Goal: Information Seeking & Learning: Learn about a topic

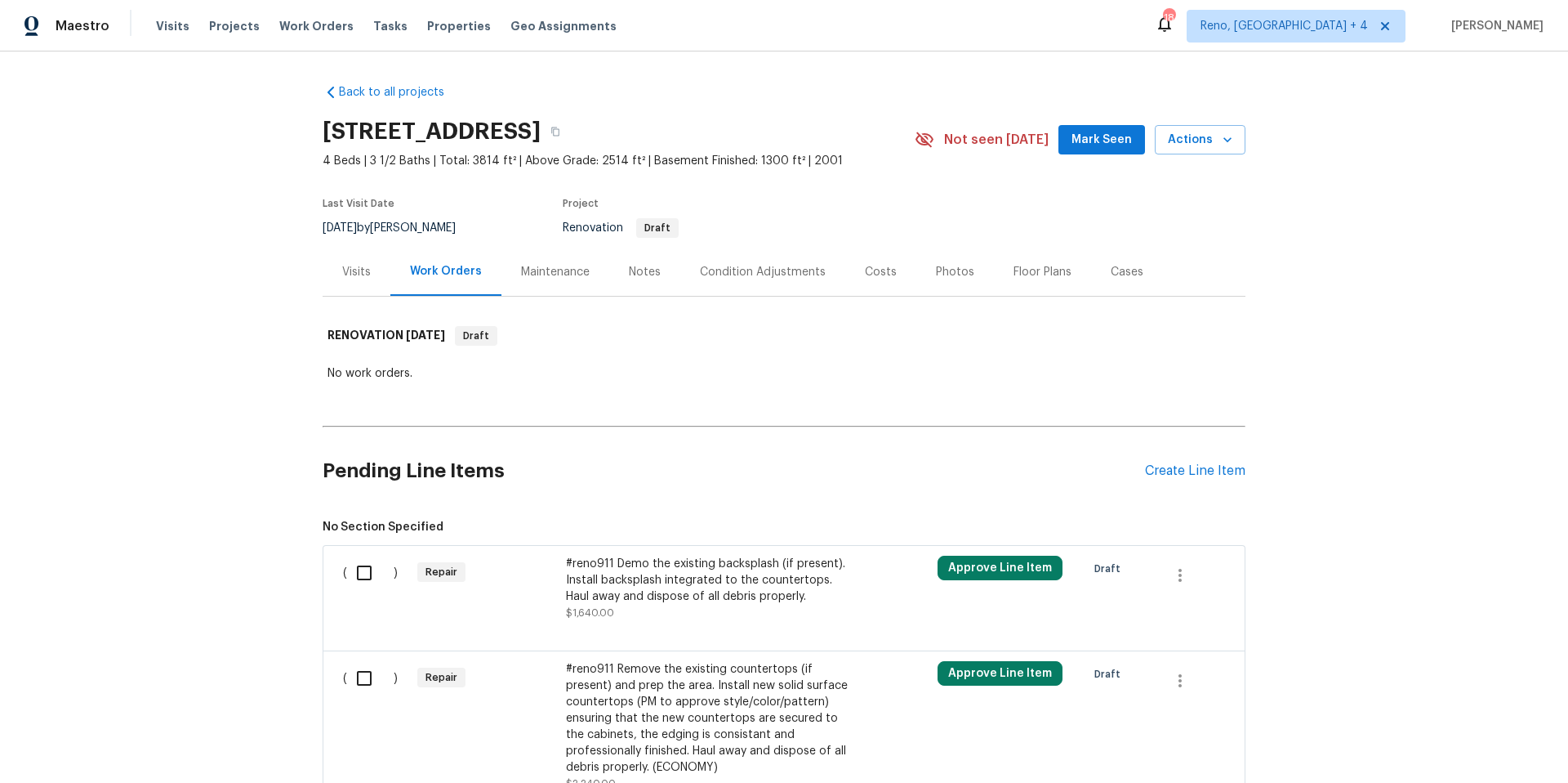
click at [936, 277] on div "Photos" at bounding box center [955, 271] width 38 height 16
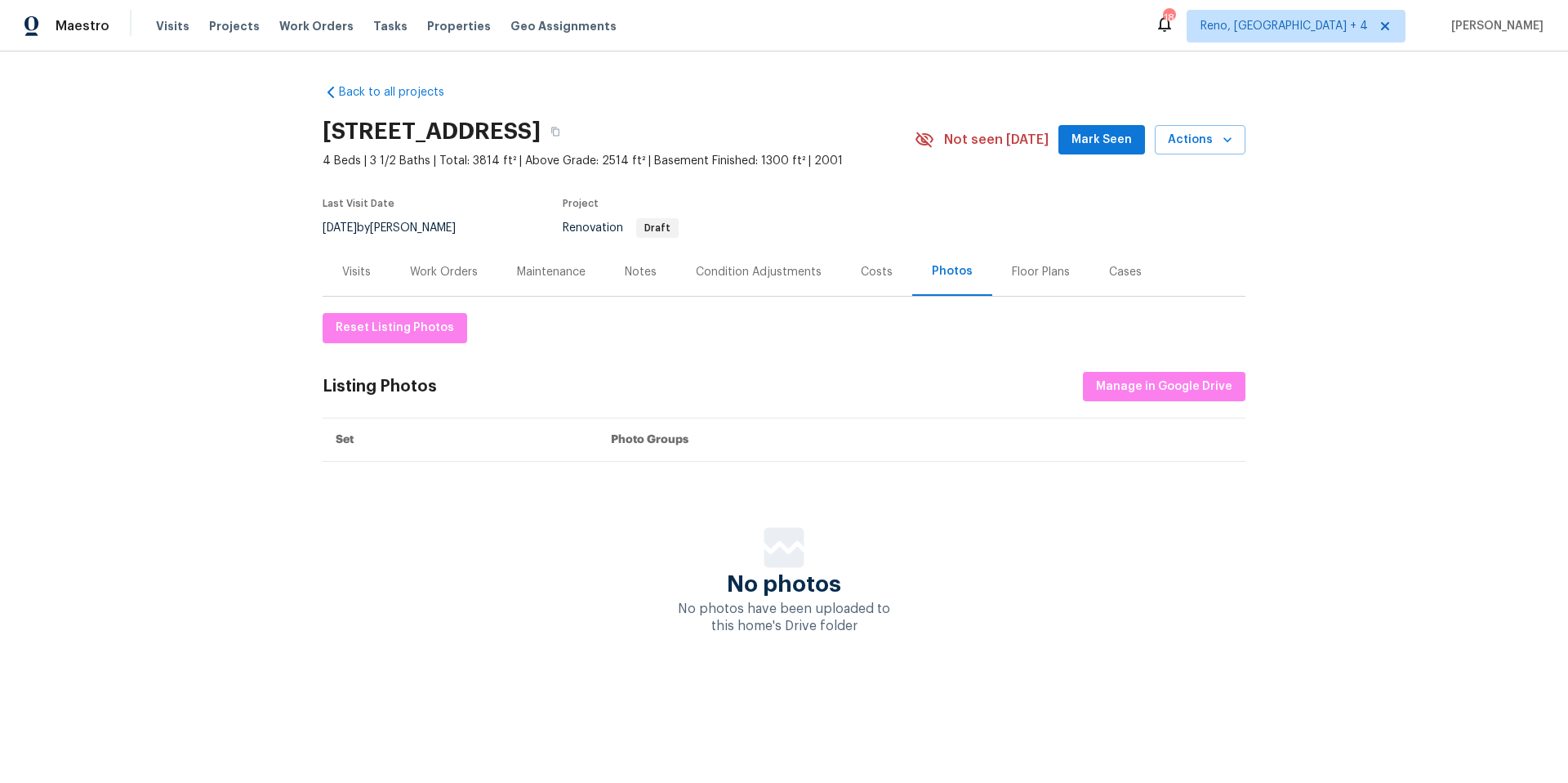
click at [1020, 272] on div "Floor Plans" at bounding box center [1041, 271] width 58 height 16
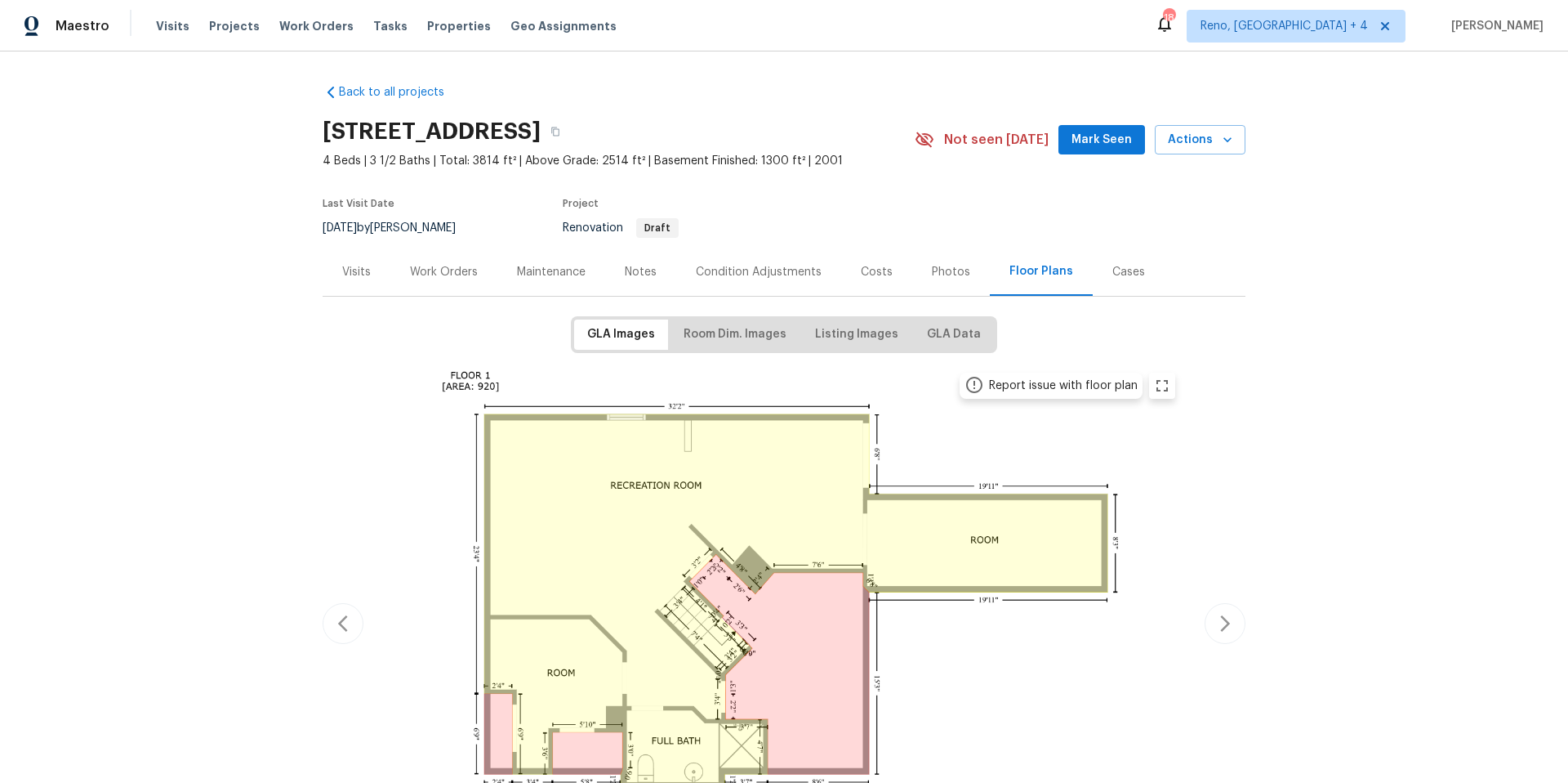
click at [1113, 270] on div "Cases" at bounding box center [1129, 271] width 33 height 16
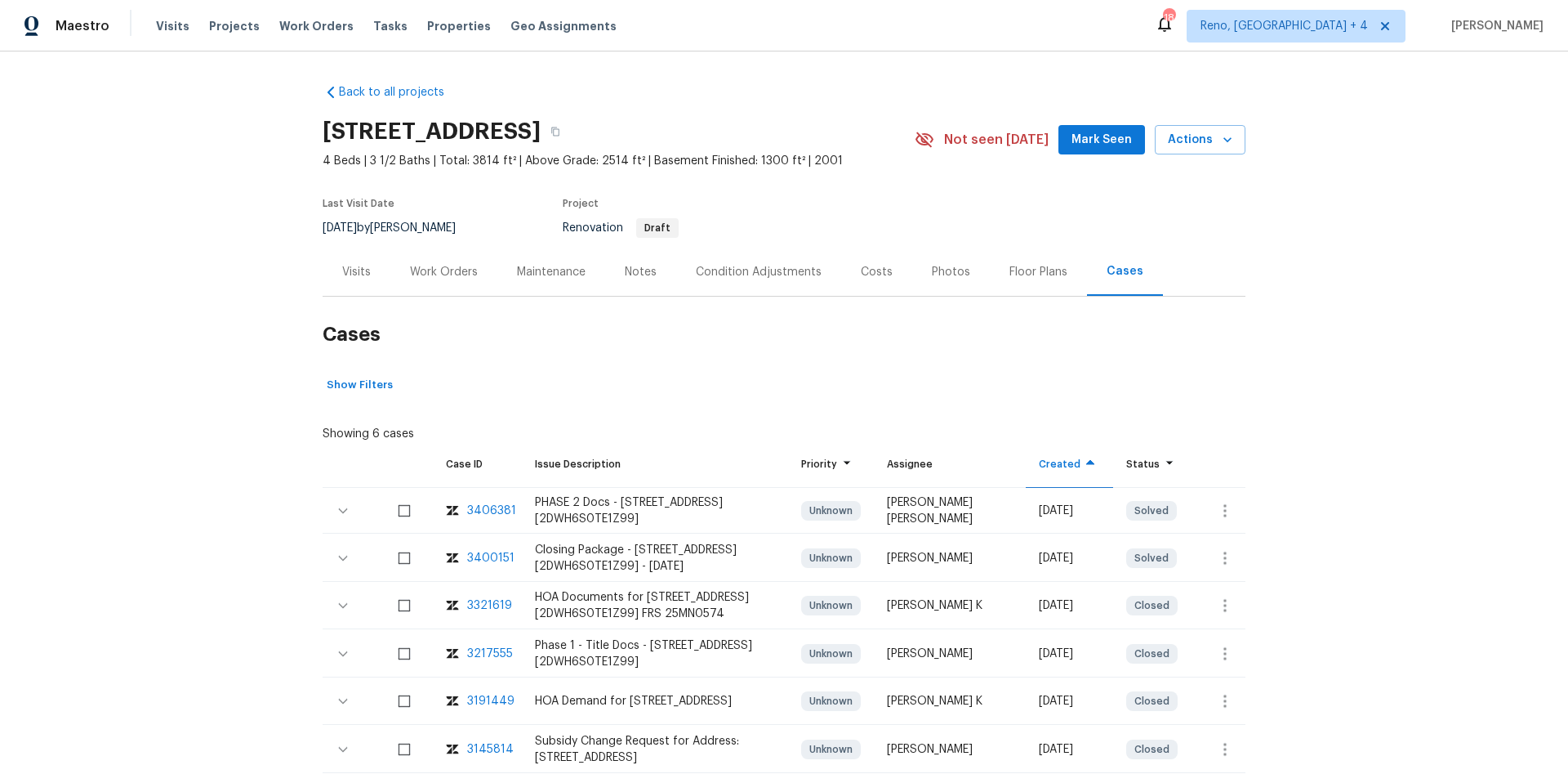
click at [868, 275] on div "Costs" at bounding box center [877, 271] width 32 height 16
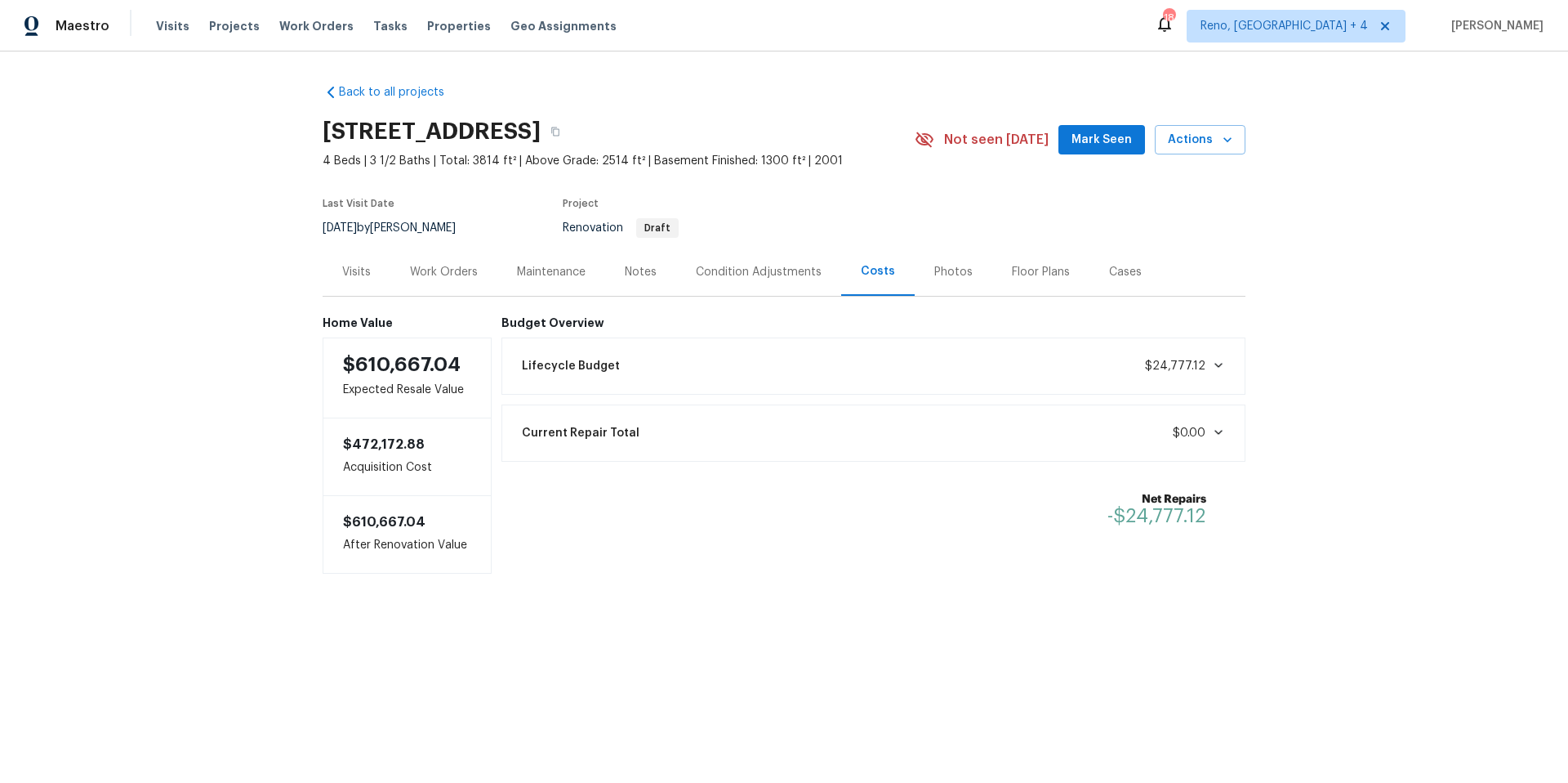
click at [778, 274] on div "Condition Adjustments" at bounding box center [758, 271] width 126 height 16
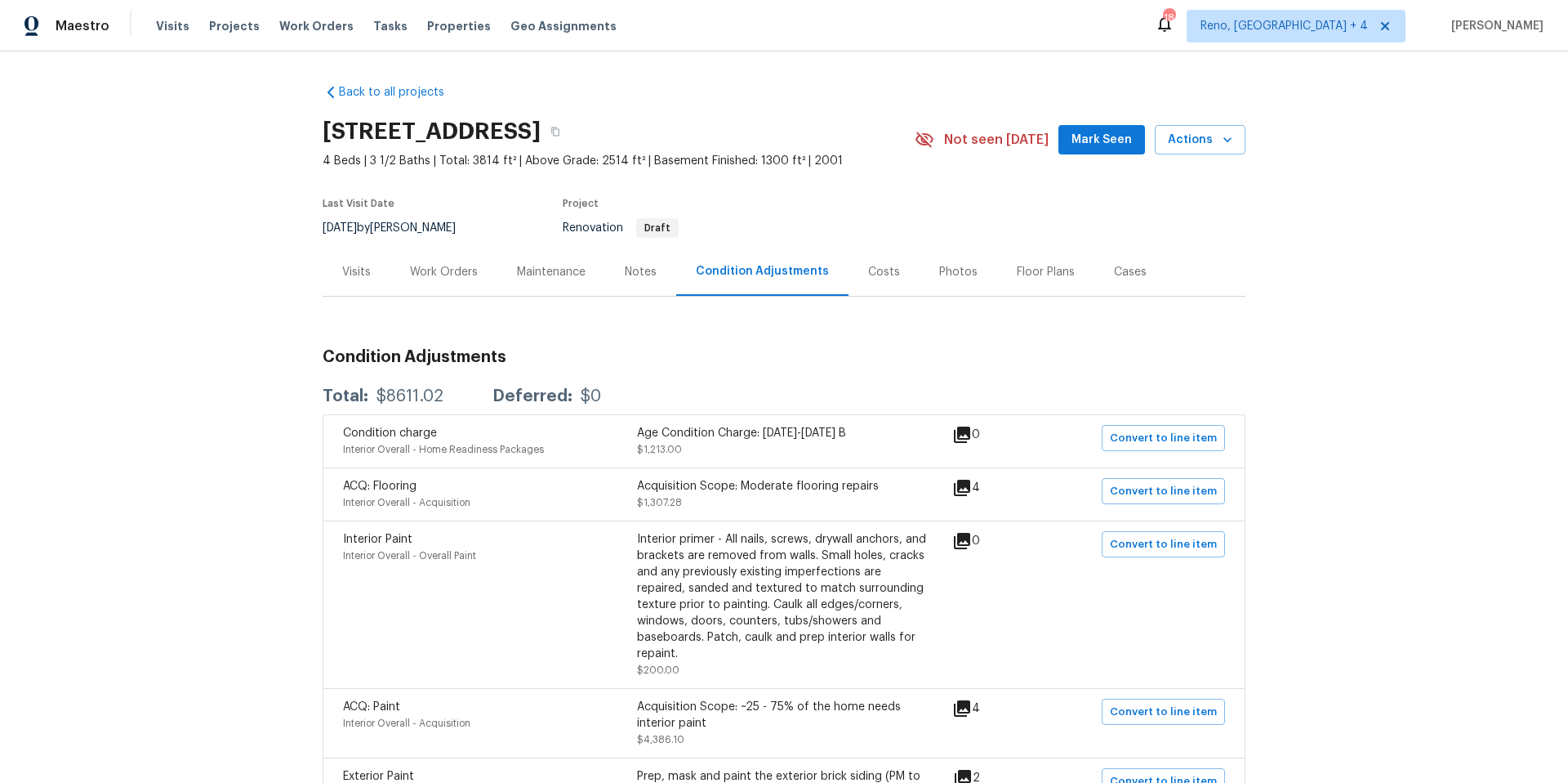
click at [957, 485] on icon at bounding box center [961, 487] width 16 height 16
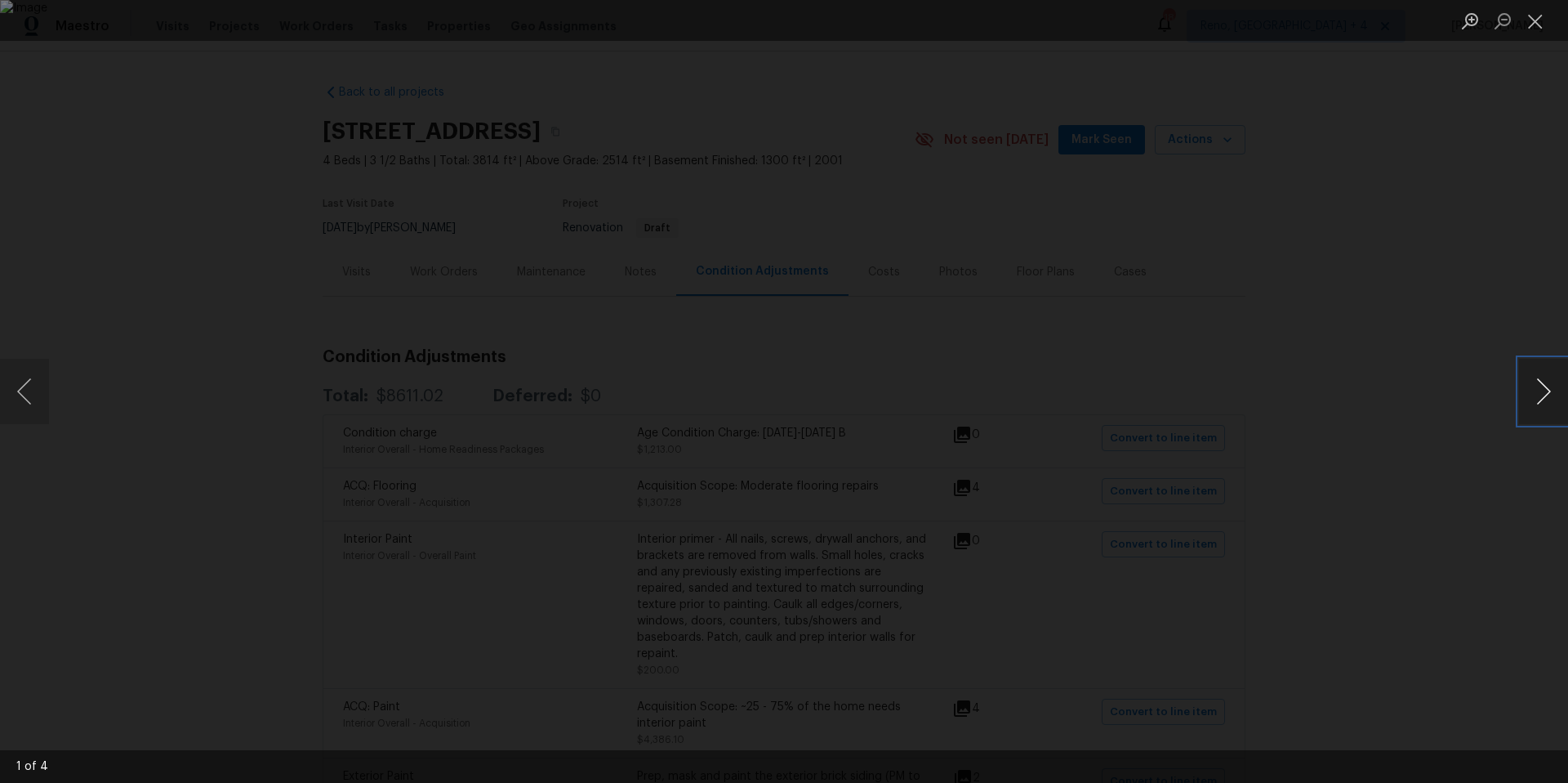
click at [1548, 393] on button "Next image" at bounding box center [1544, 391] width 49 height 65
click at [1540, 393] on button "Next image" at bounding box center [1544, 391] width 49 height 65
click at [1461, 594] on div "Lightbox" at bounding box center [784, 391] width 1568 height 783
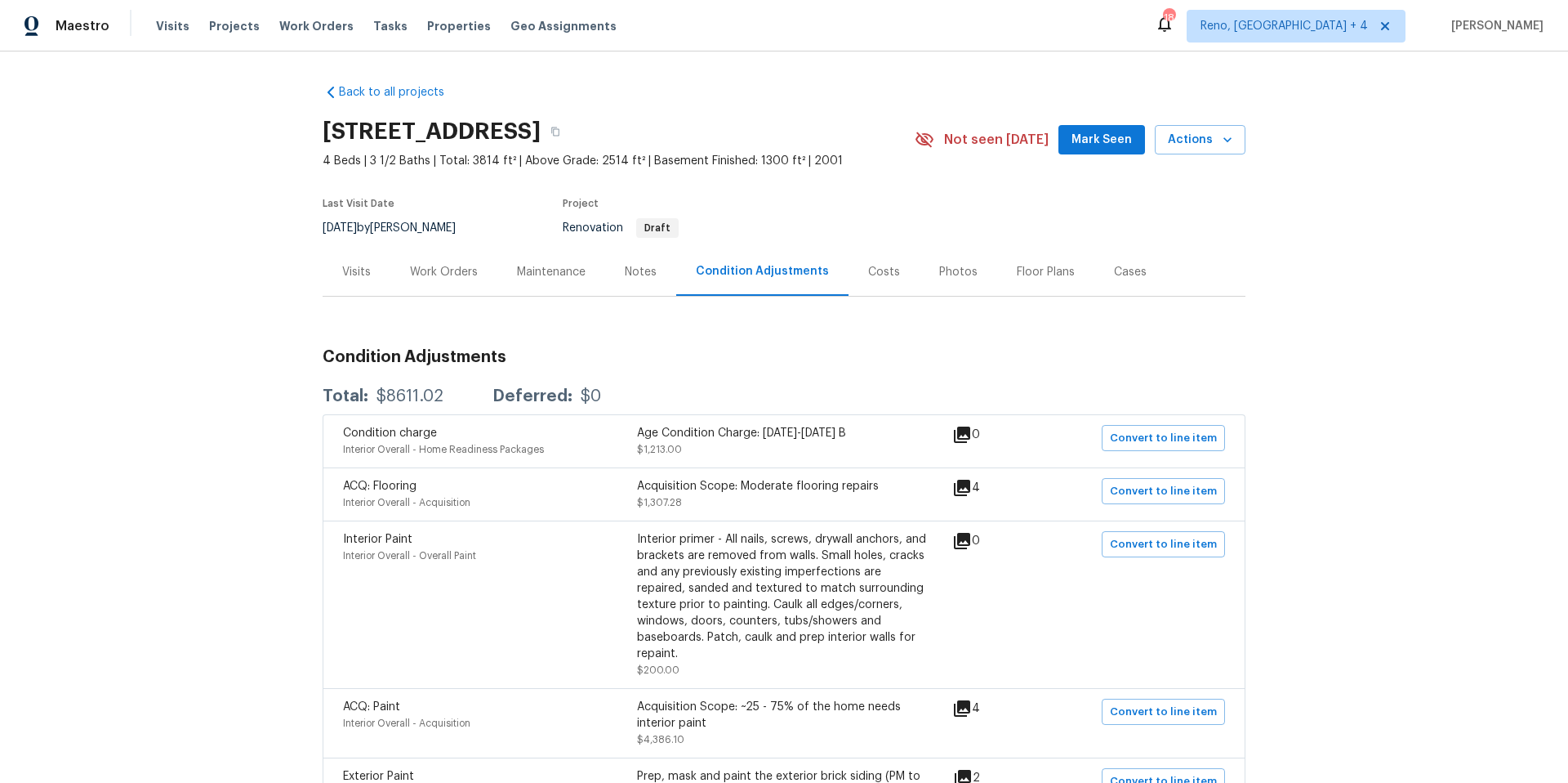
click at [358, 283] on div "Visits" at bounding box center [356, 272] width 67 height 49
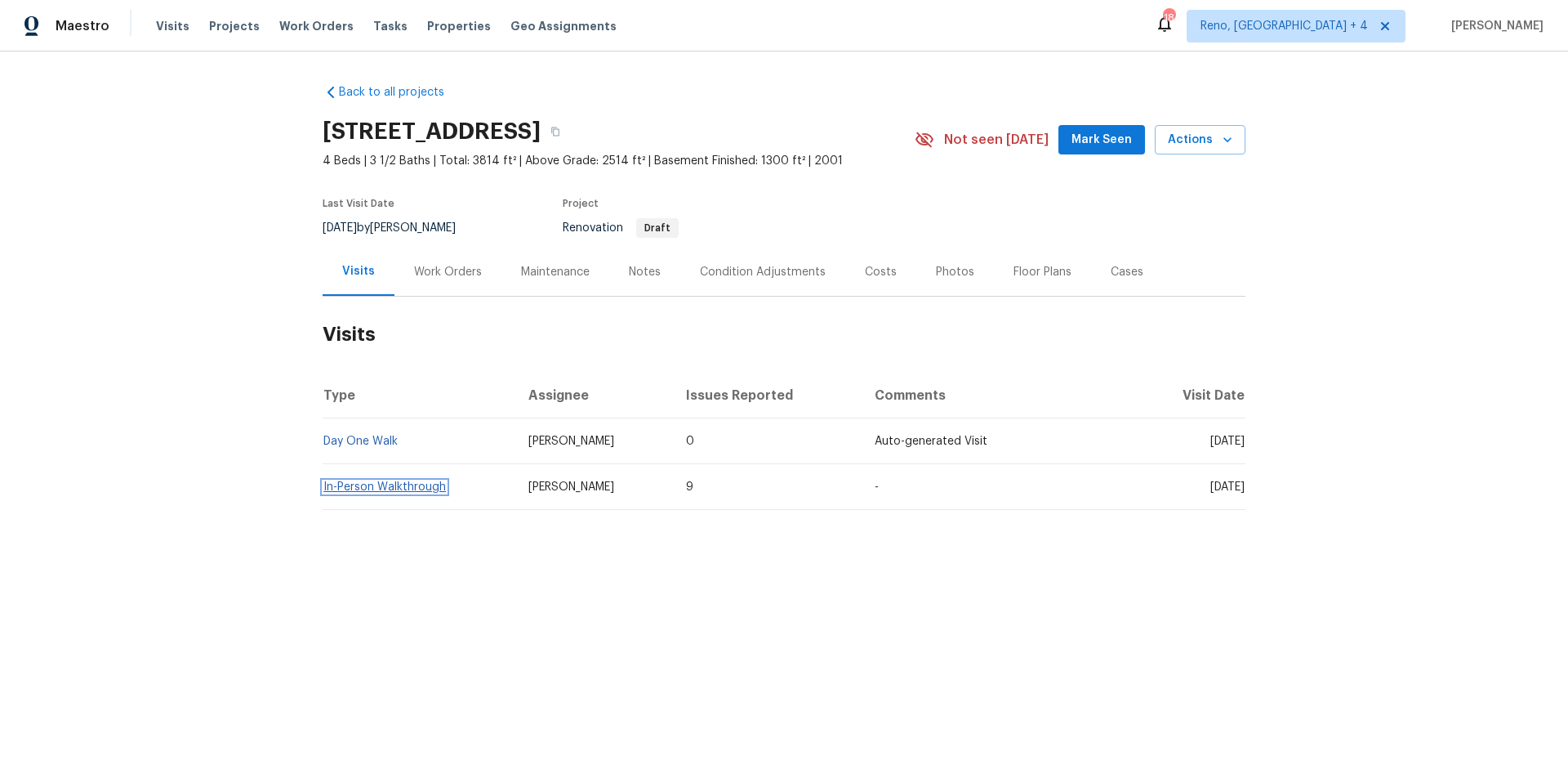
click at [378, 487] on link "In-Person Walkthrough" at bounding box center [384, 486] width 122 height 11
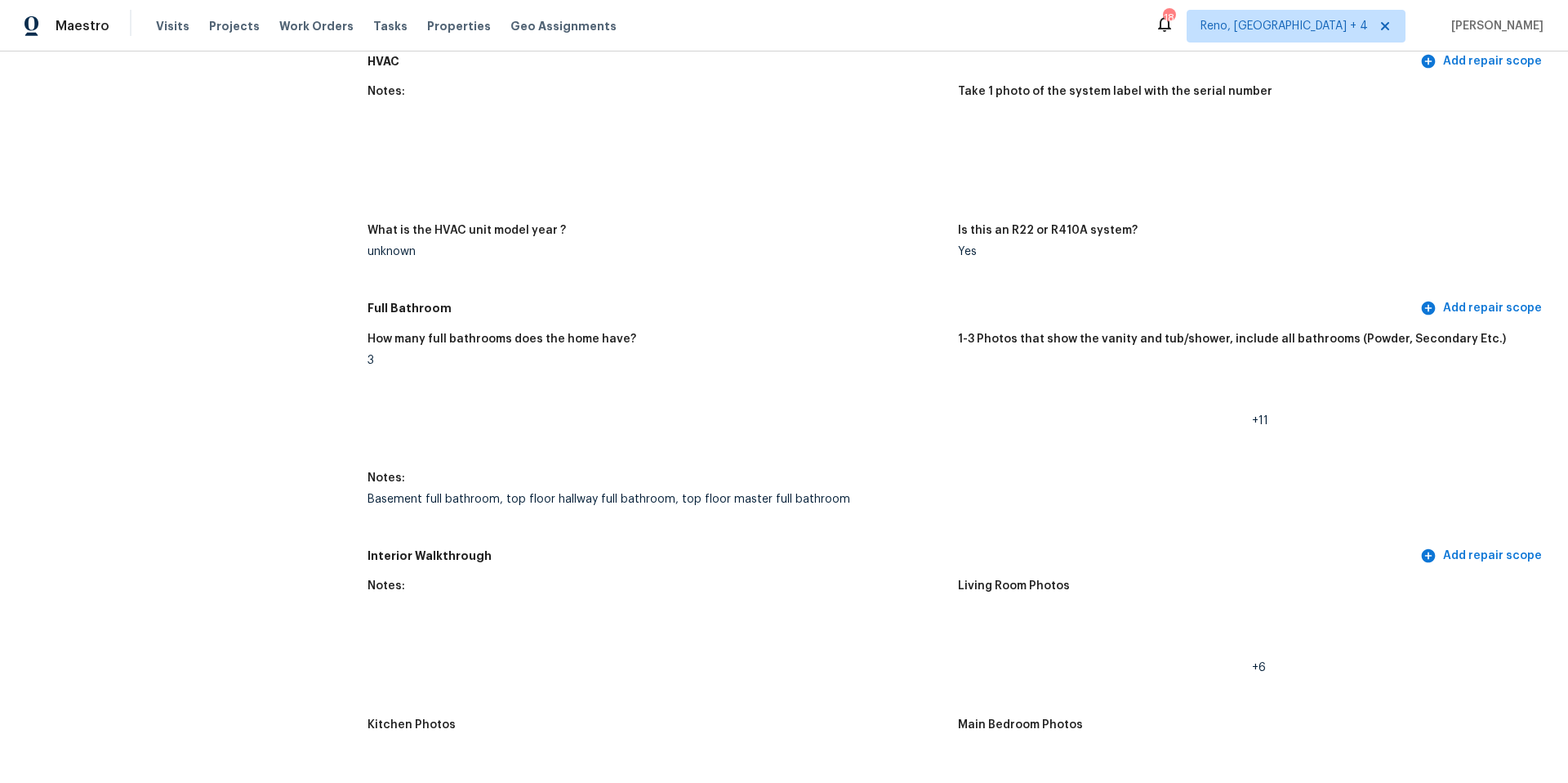
scroll to position [1651, 0]
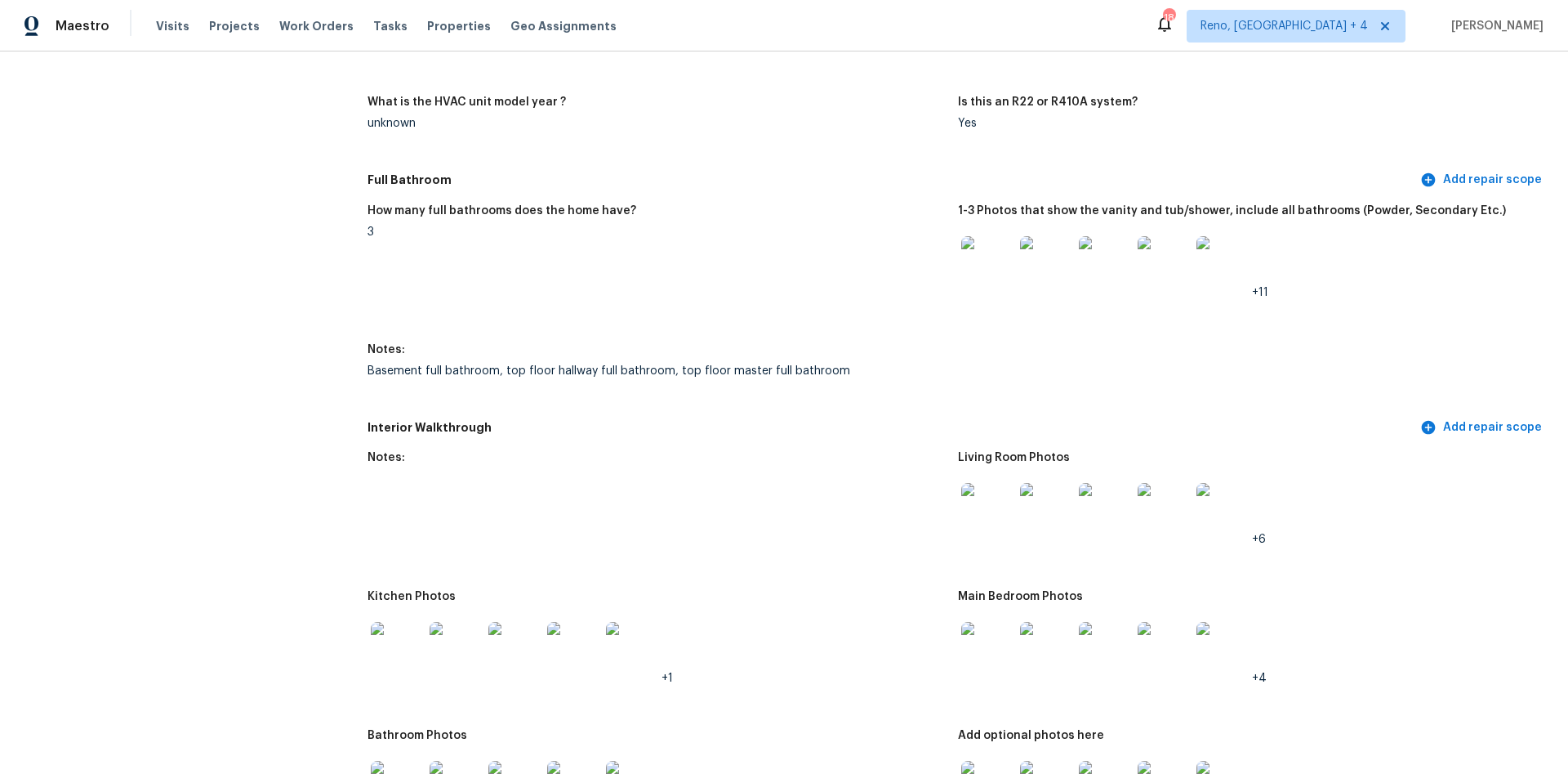
click at [988, 262] on img at bounding box center [987, 262] width 52 height 52
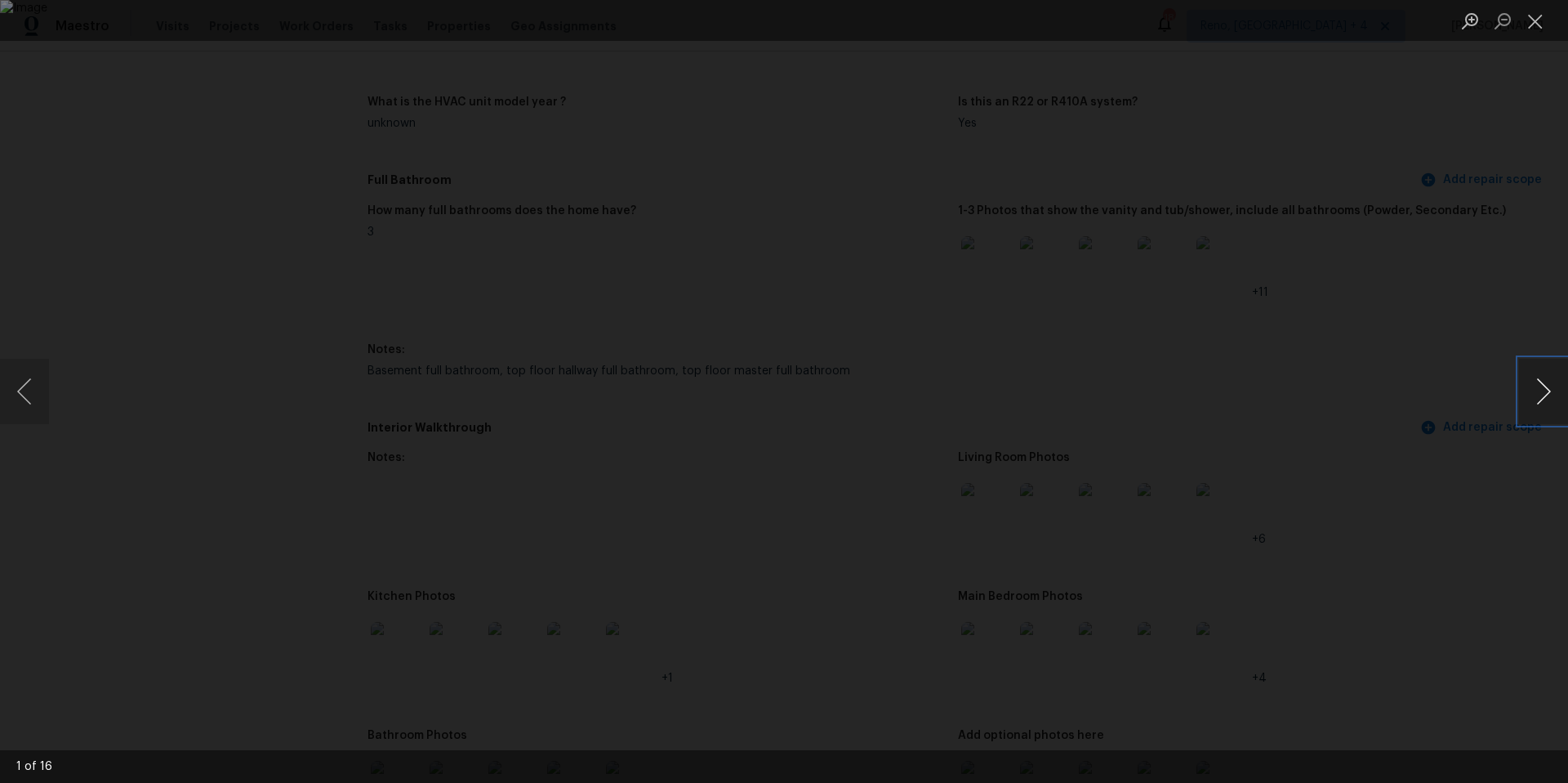
click at [1546, 394] on button "Next image" at bounding box center [1544, 391] width 49 height 65
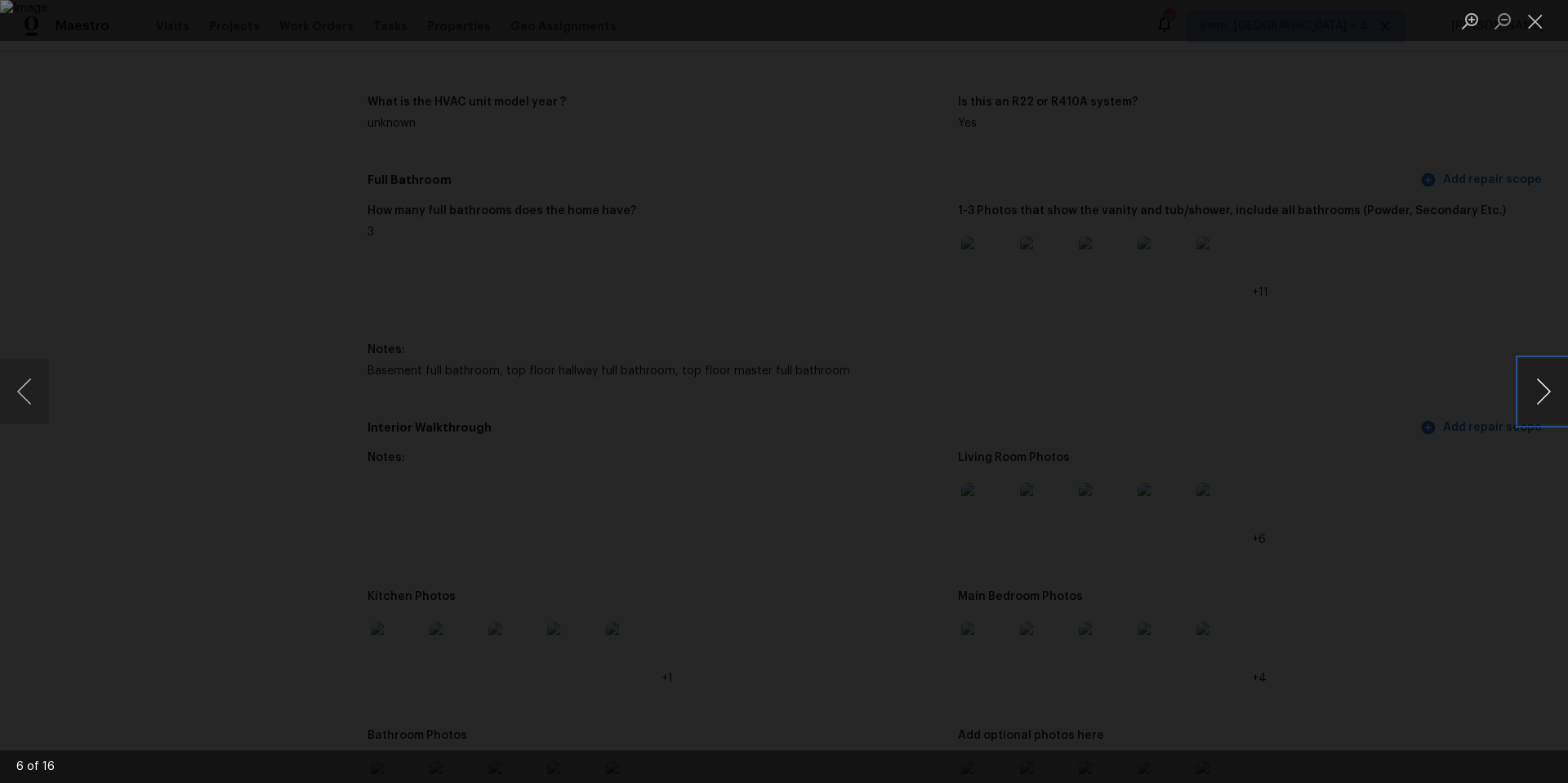
click at [1546, 394] on button "Next image" at bounding box center [1544, 391] width 49 height 65
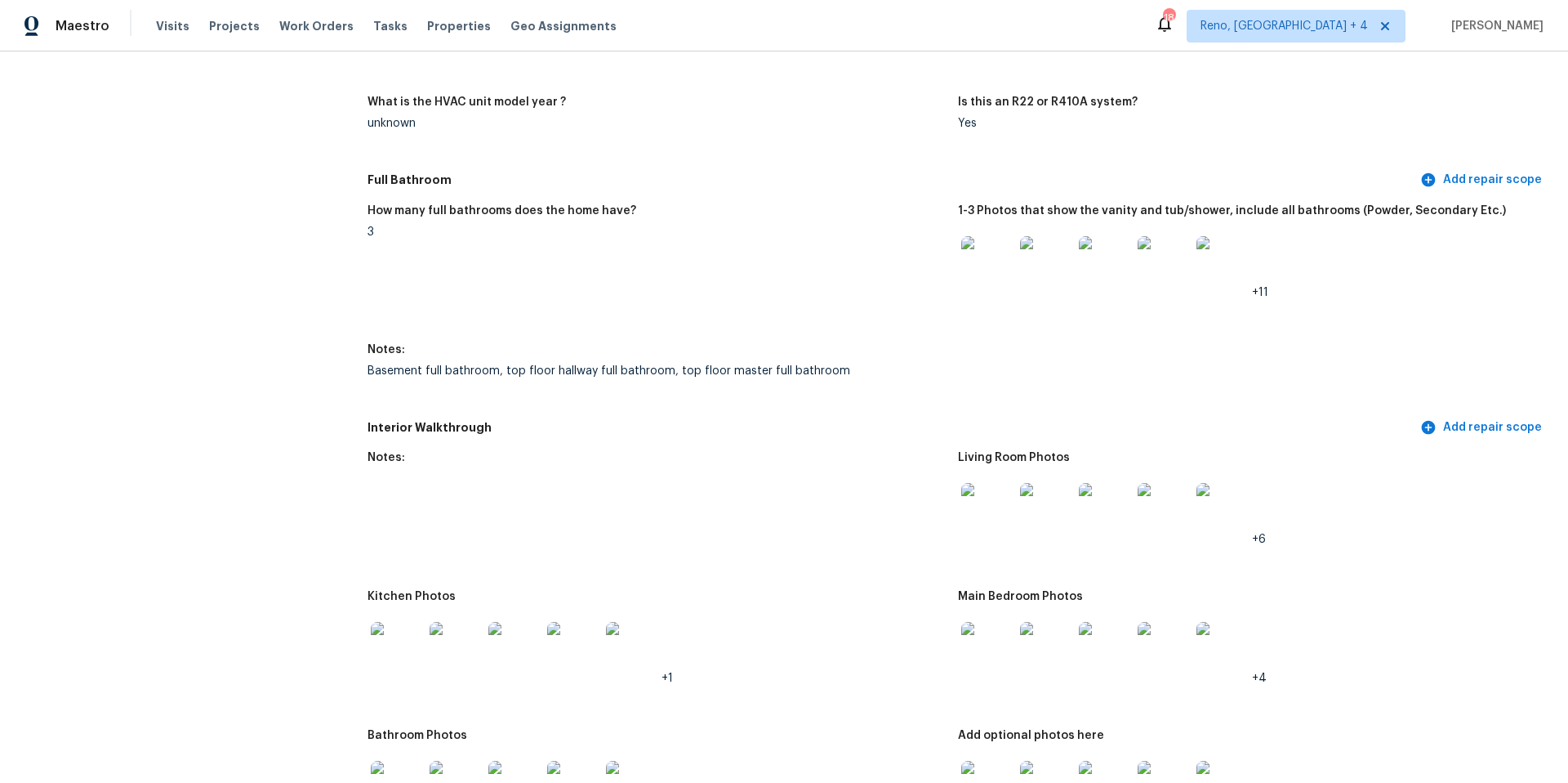
click at [400, 645] on img at bounding box center [397, 648] width 52 height 52
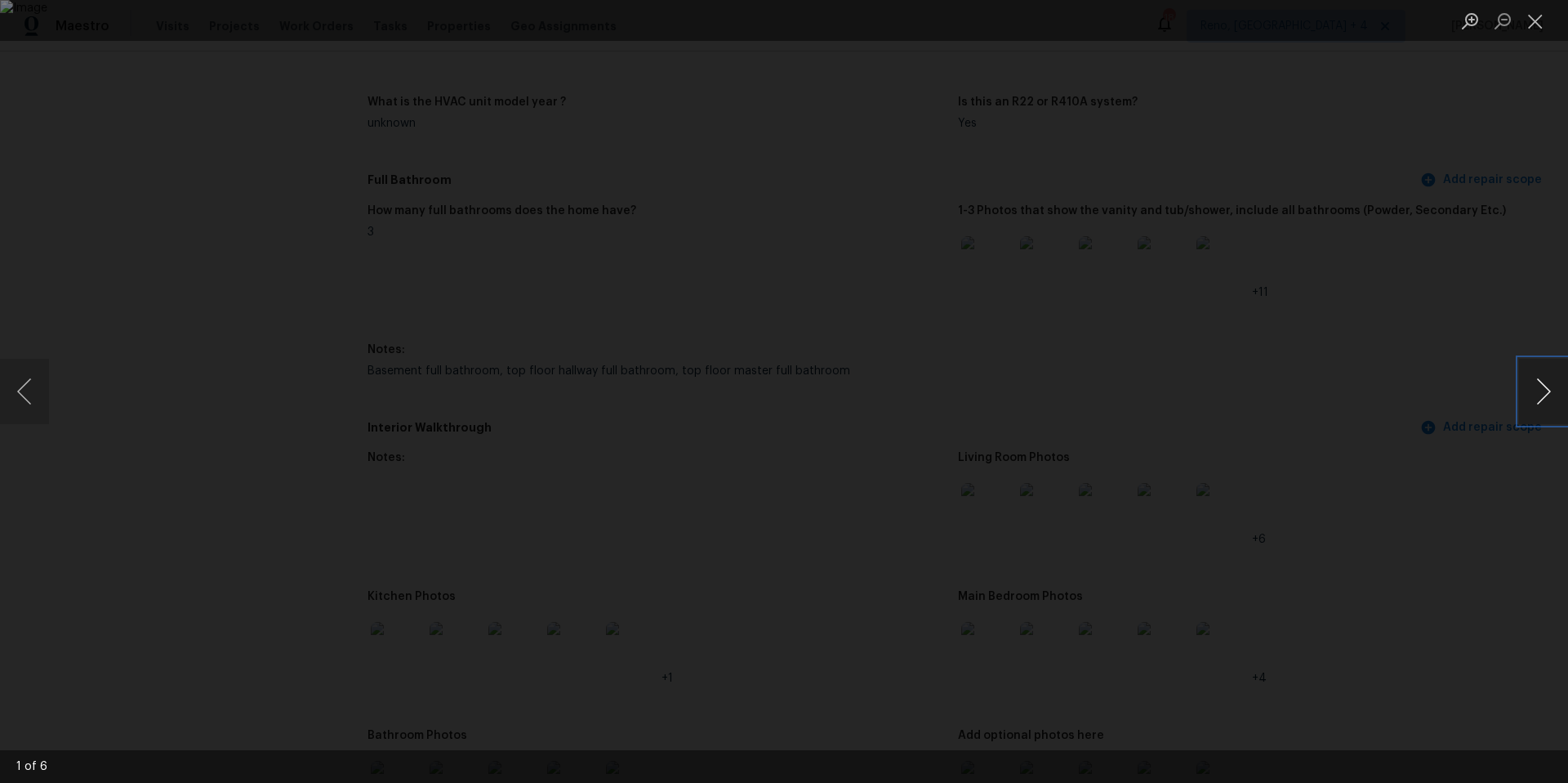
click at [1539, 398] on button "Next image" at bounding box center [1544, 391] width 49 height 65
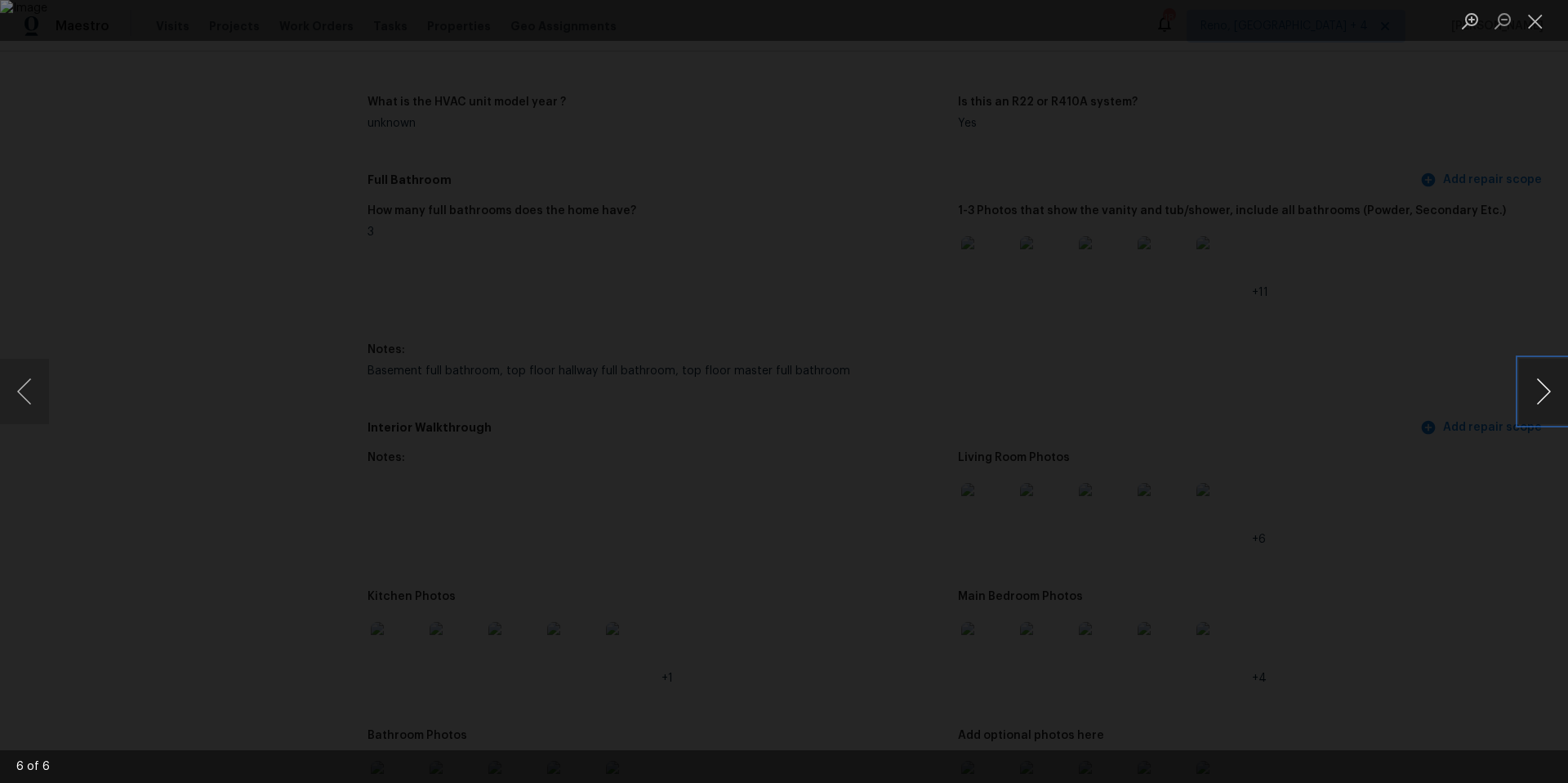
click at [1539, 398] on button "Next image" at bounding box center [1544, 391] width 49 height 65
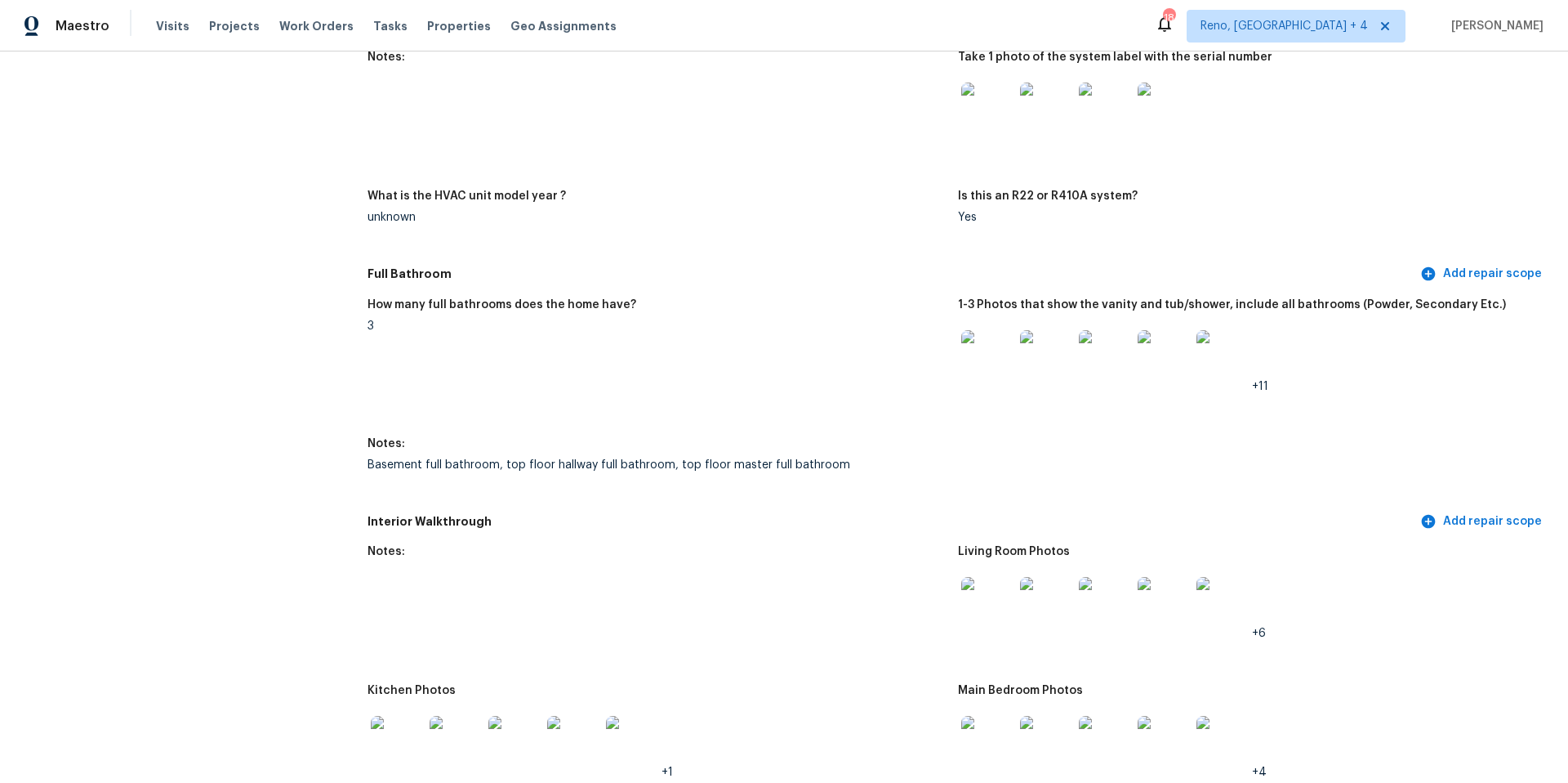
scroll to position [1753, 0]
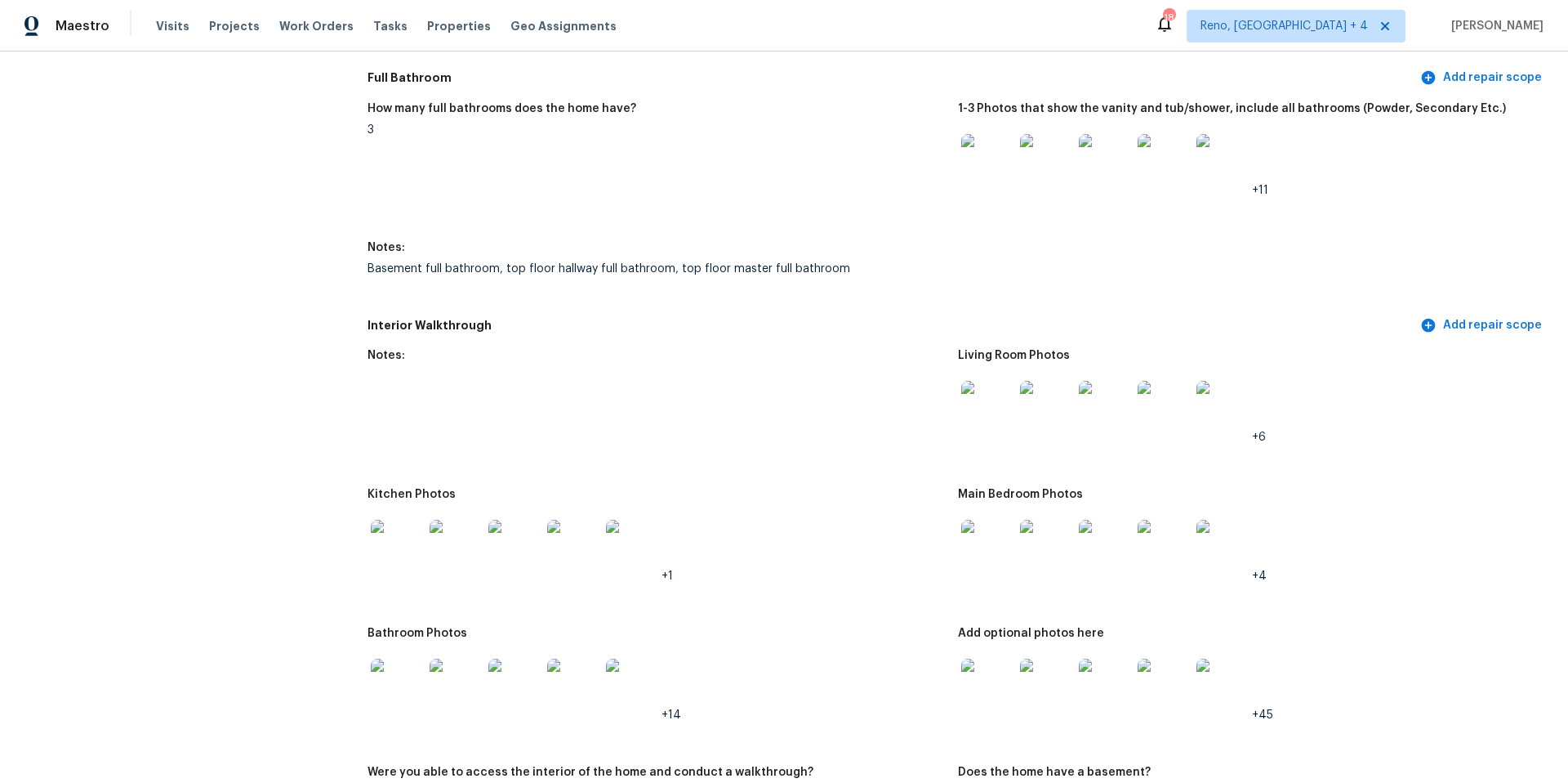
click at [616, 540] on img at bounding box center [632, 546] width 52 height 52
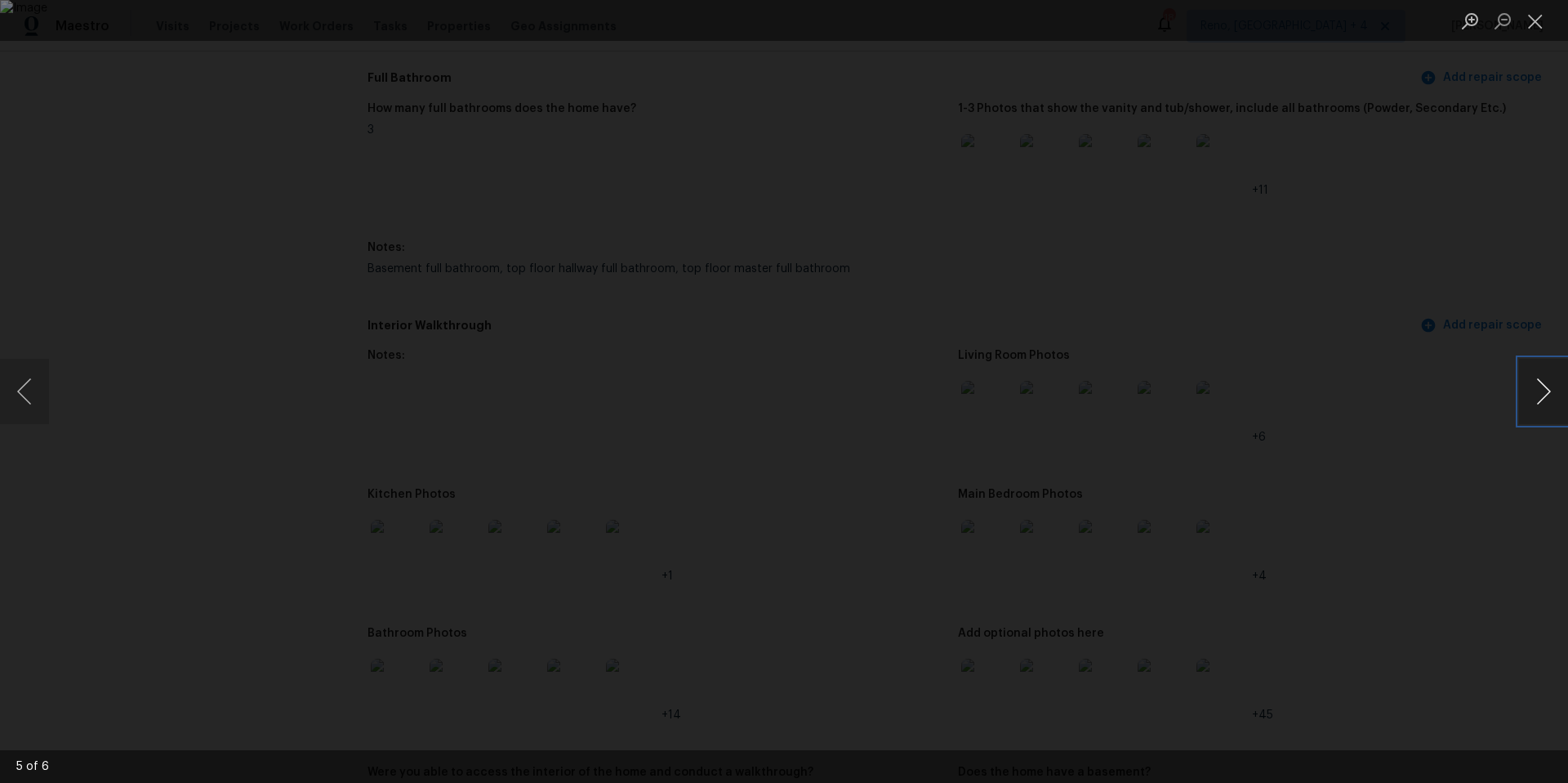
click at [1536, 393] on button "Next image" at bounding box center [1544, 391] width 49 height 65
click at [1536, 16] on button "Close lightbox" at bounding box center [1535, 21] width 33 height 29
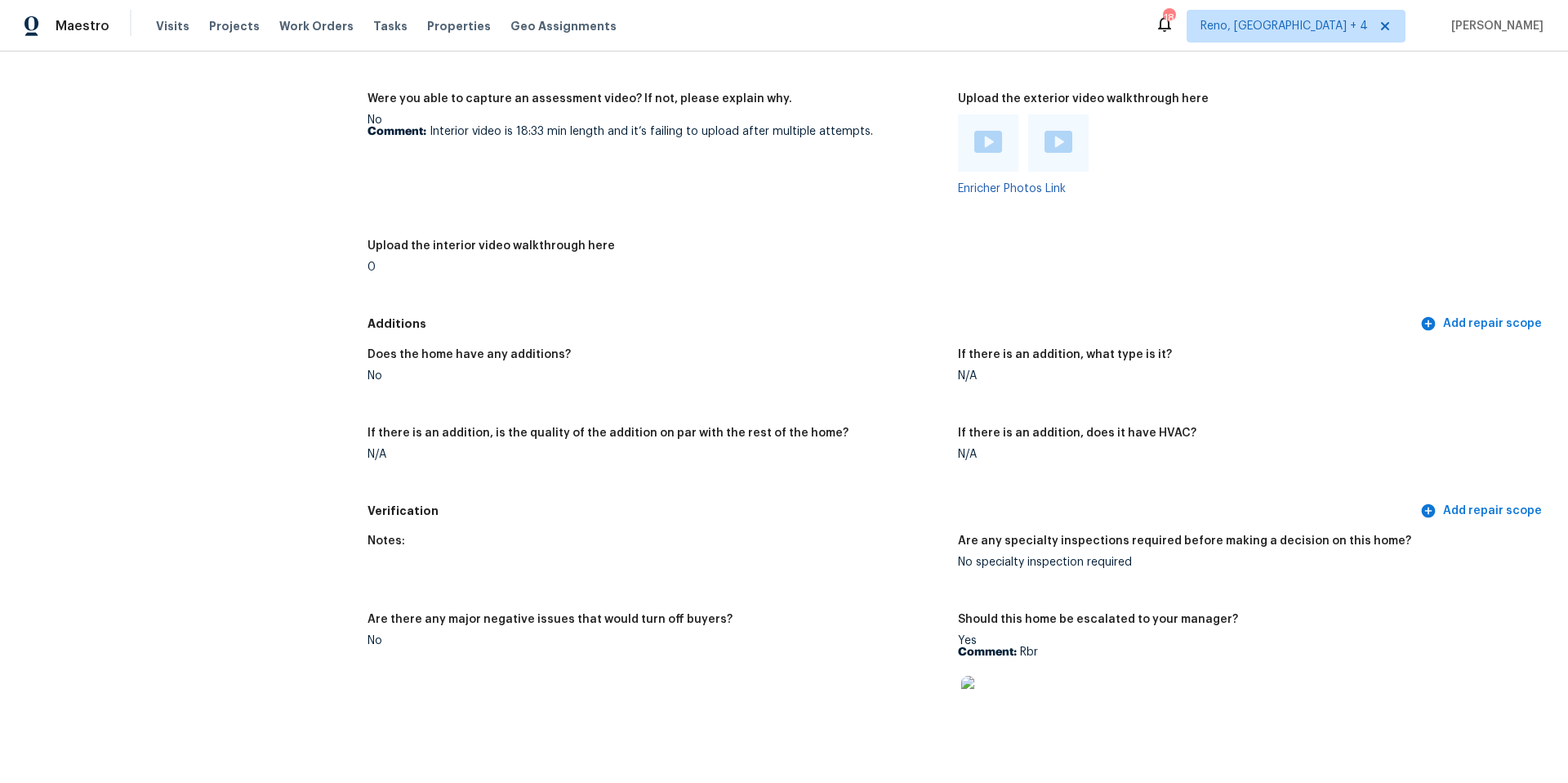
scroll to position [3298, 0]
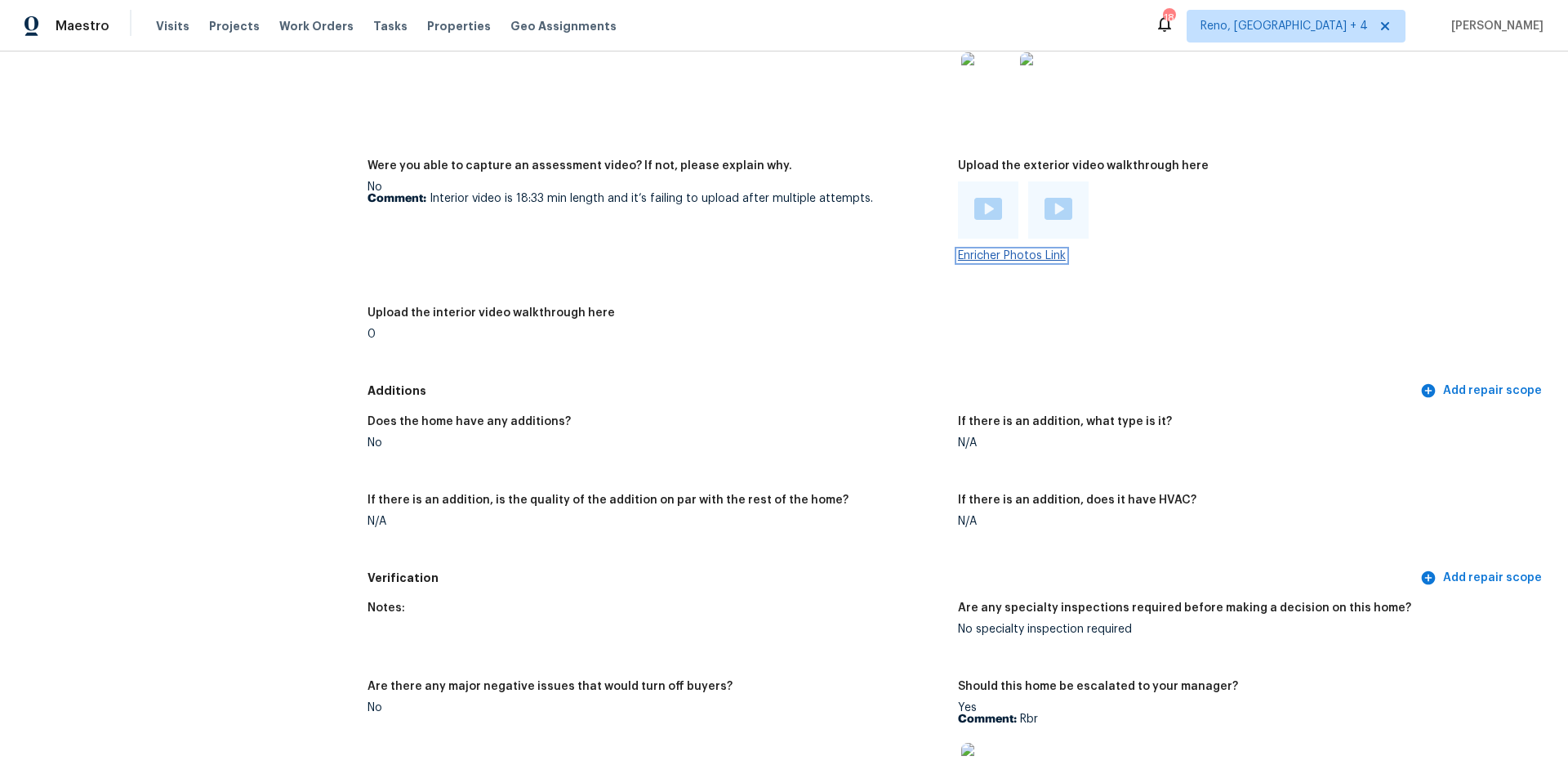
click at [985, 250] on link "Enricher Photos Link" at bounding box center [1012, 255] width 108 height 11
click at [978, 208] on img at bounding box center [988, 209] width 28 height 22
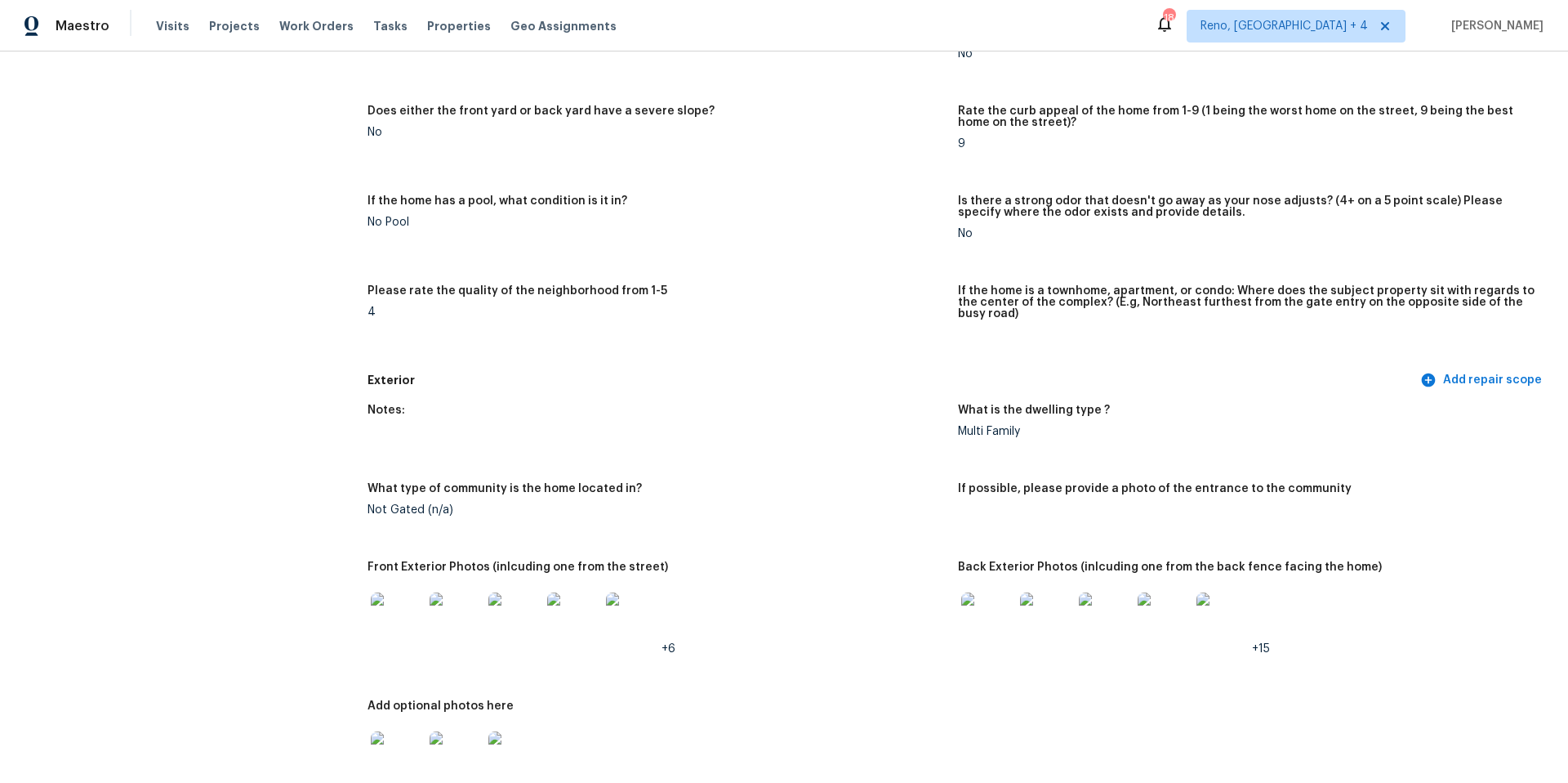
scroll to position [0, 0]
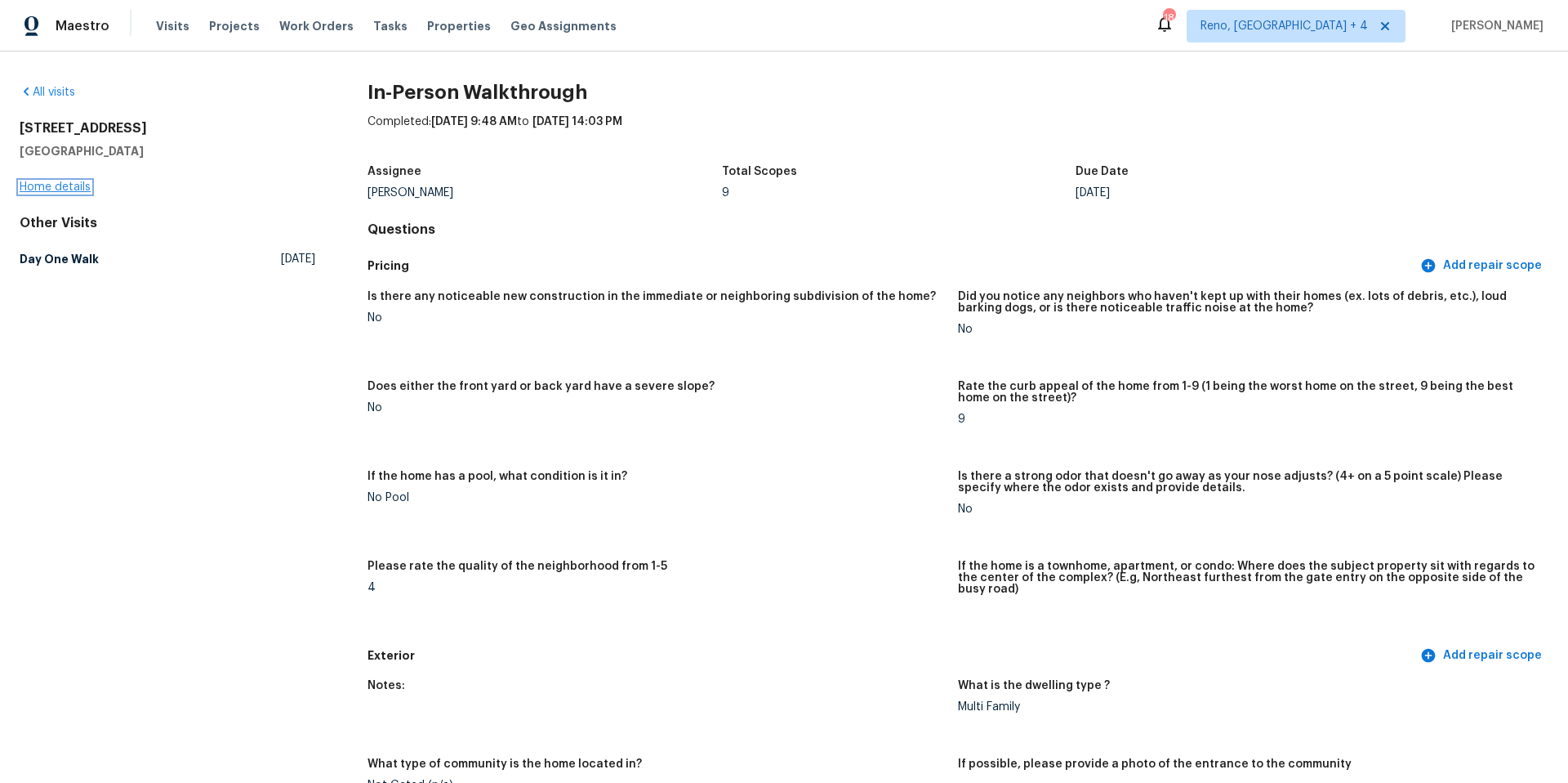
click at [61, 185] on link "Home details" at bounding box center [55, 187] width 71 height 11
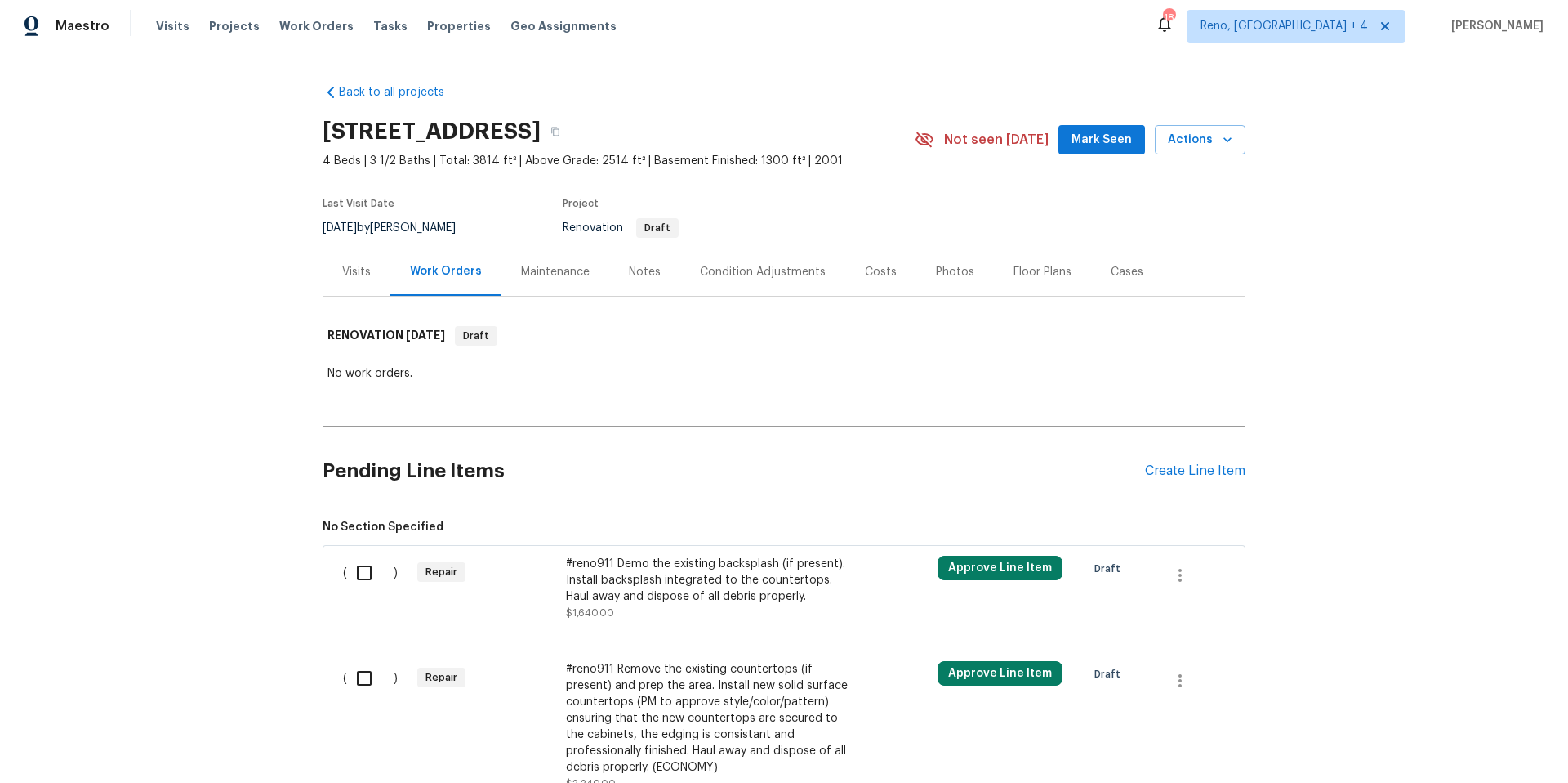
click at [947, 276] on div "Photos" at bounding box center [955, 271] width 38 height 16
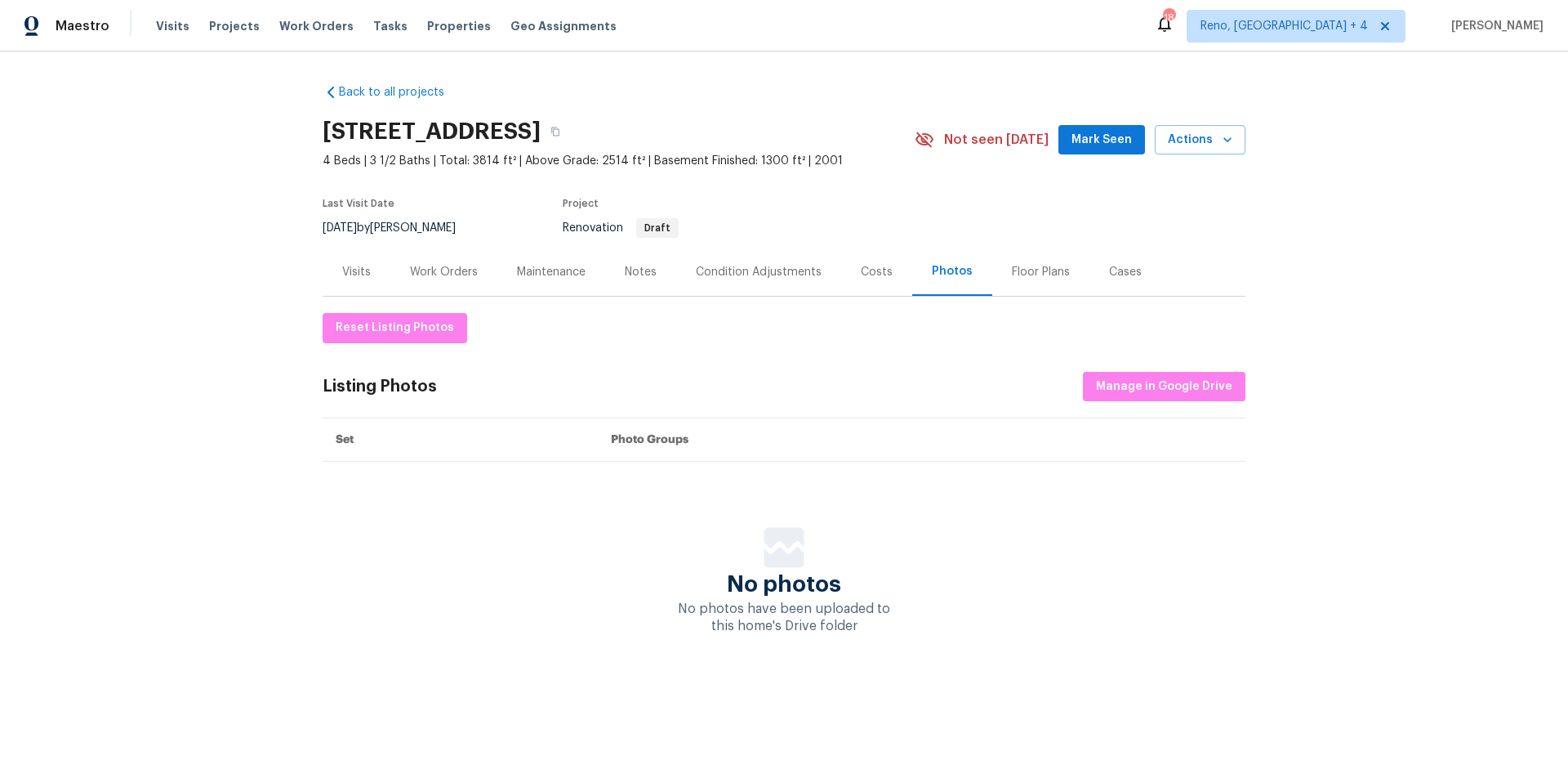
click at [687, 280] on div "Condition Adjustments" at bounding box center [758, 272] width 165 height 49
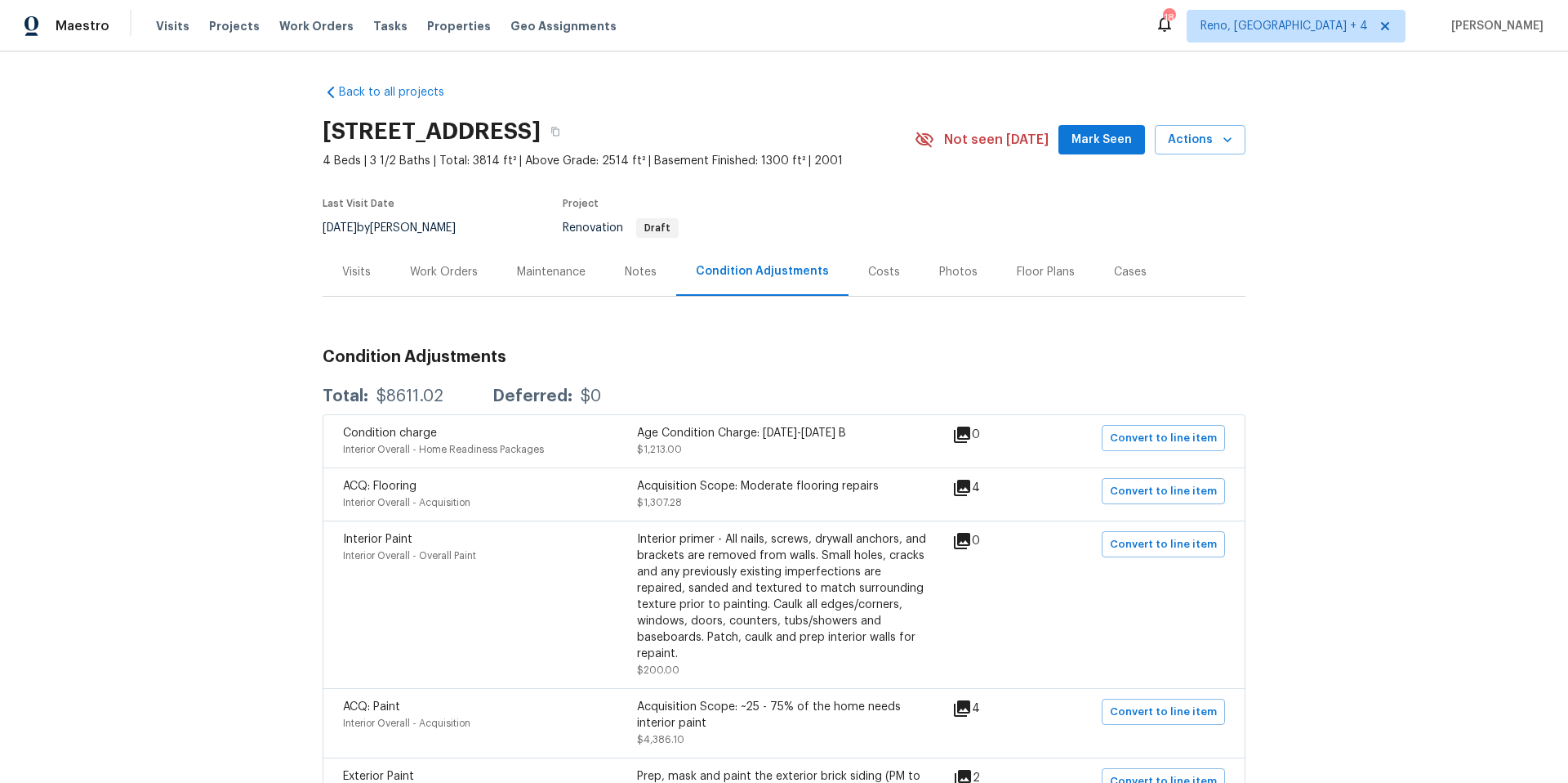
click at [625, 268] on div "Notes" at bounding box center [640, 271] width 32 height 16
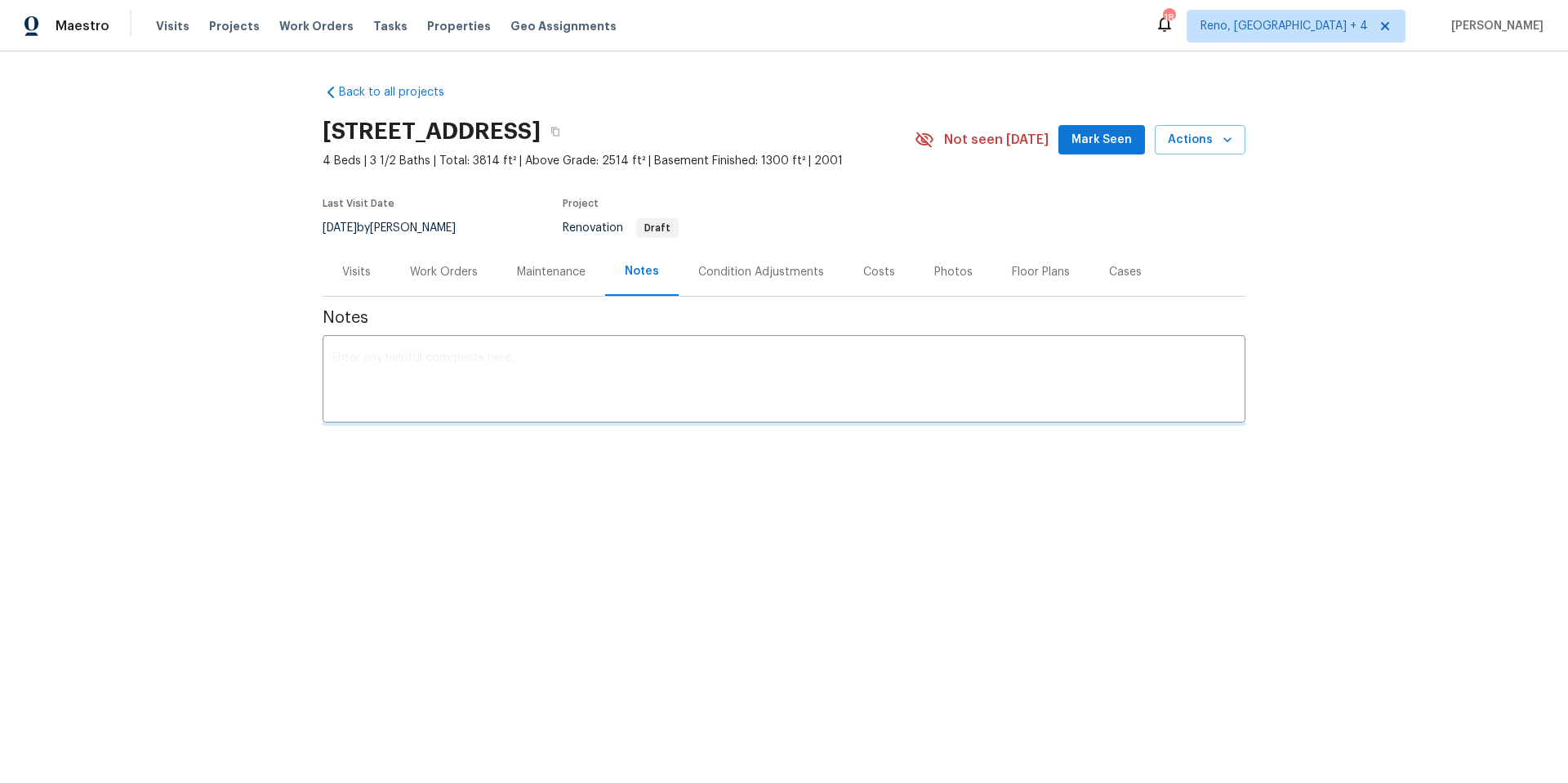
click at [565, 273] on div "Maintenance" at bounding box center [551, 271] width 68 height 16
click at [1115, 273] on div "Cases" at bounding box center [1130, 271] width 33 height 16
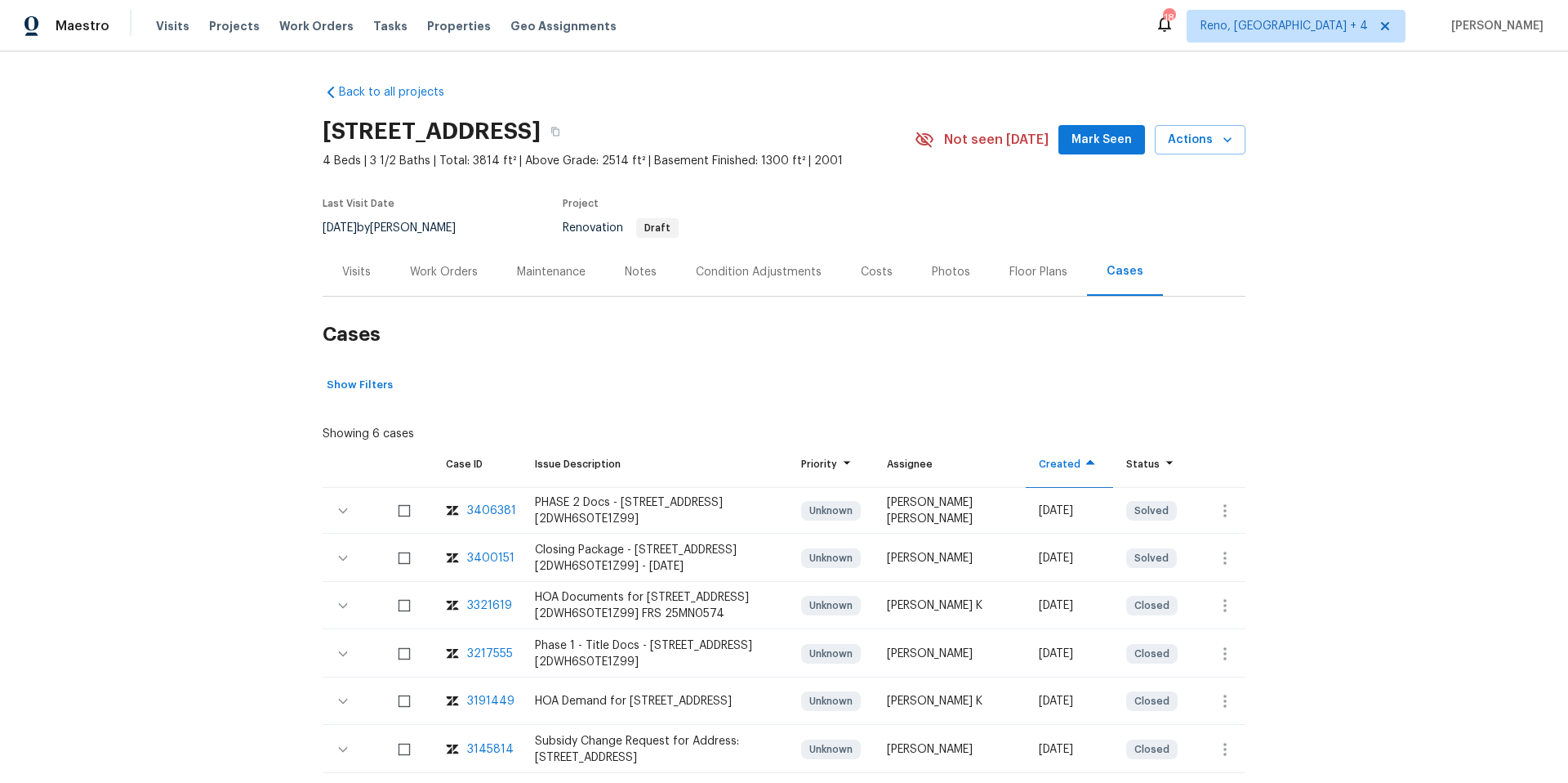
click at [1027, 277] on div "Floor Plans" at bounding box center [1039, 271] width 58 height 16
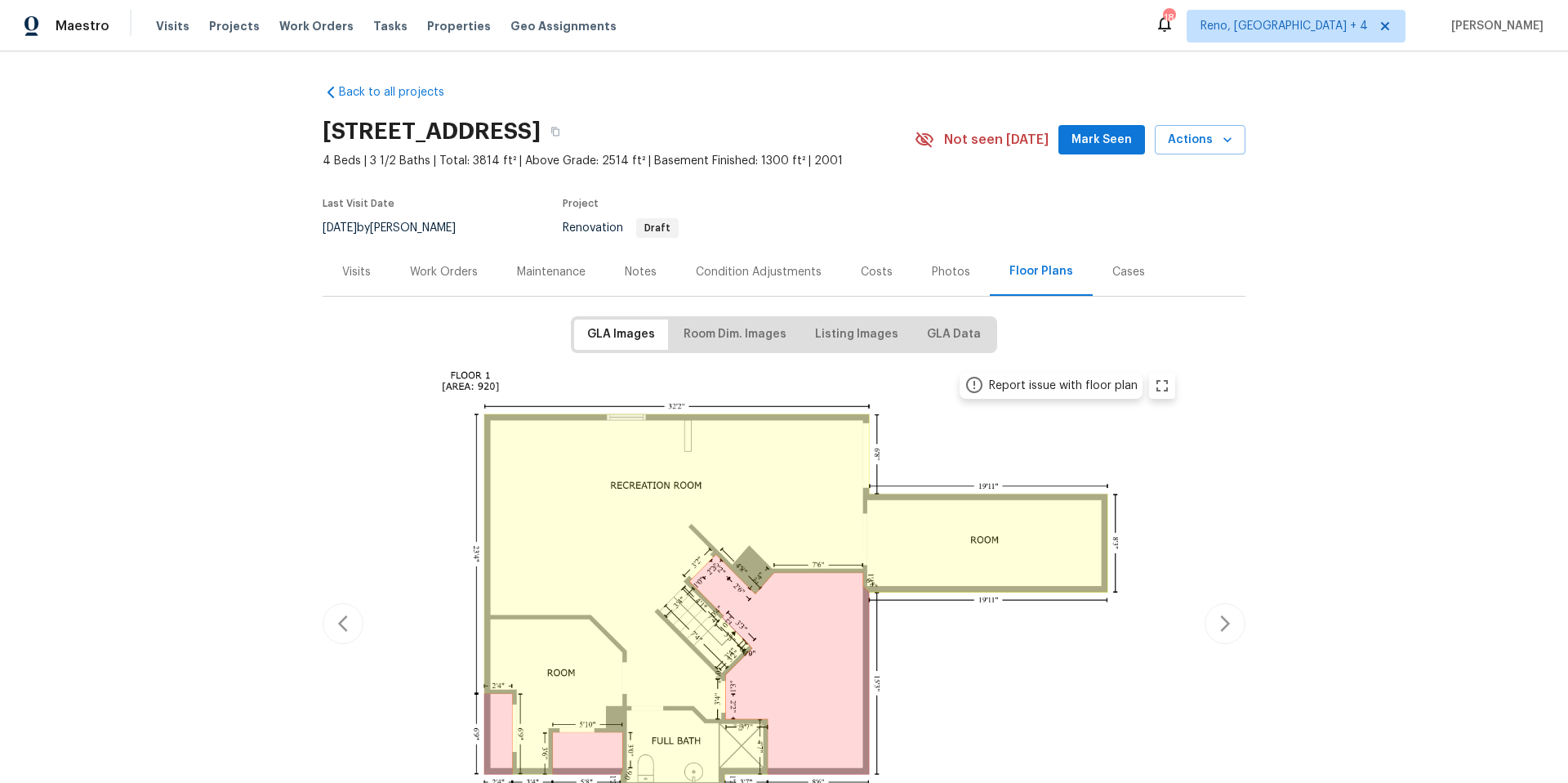
click at [947, 274] on div "Photos" at bounding box center [951, 271] width 38 height 16
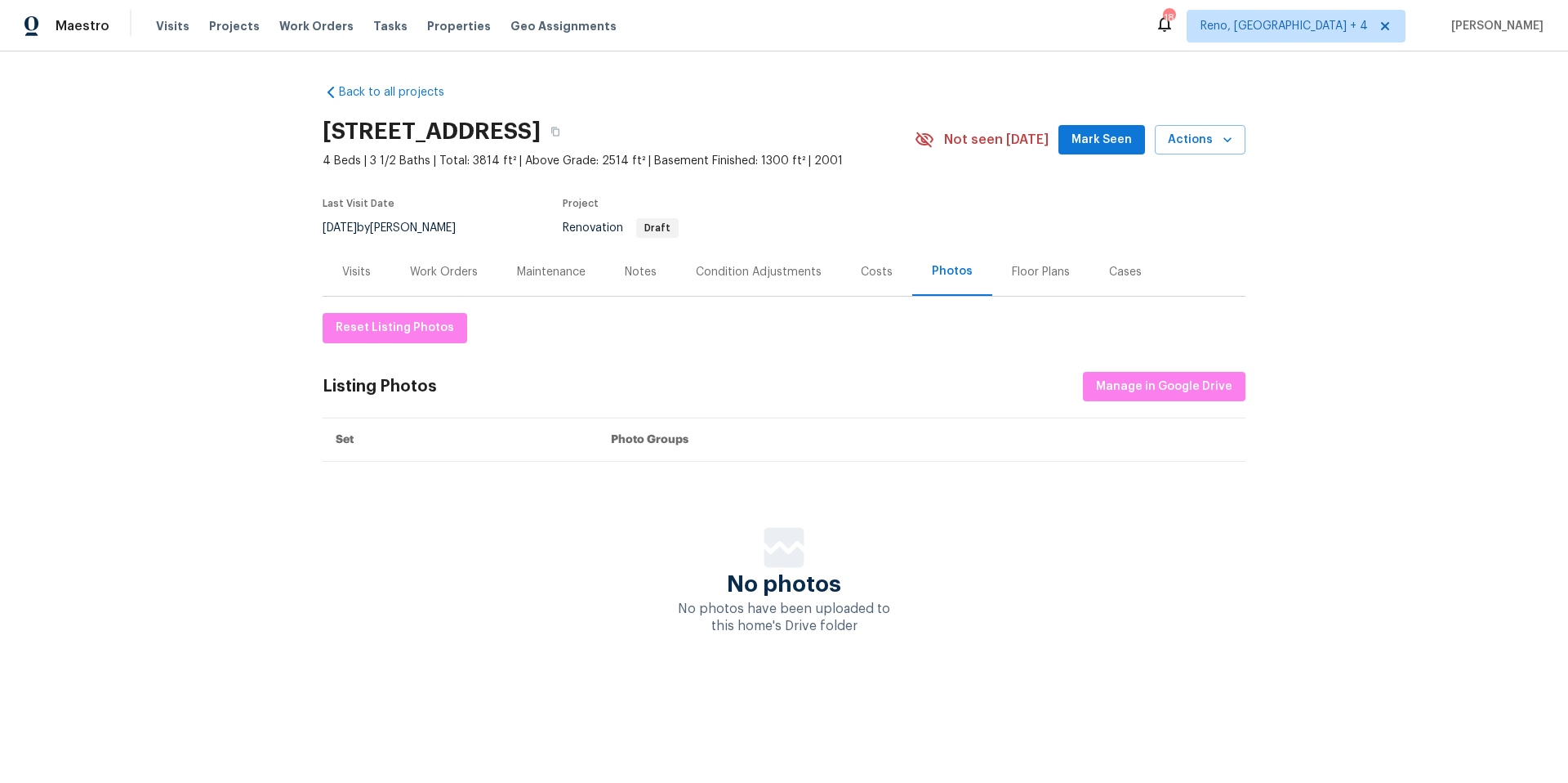
click at [868, 275] on div "Costs" at bounding box center [877, 271] width 32 height 16
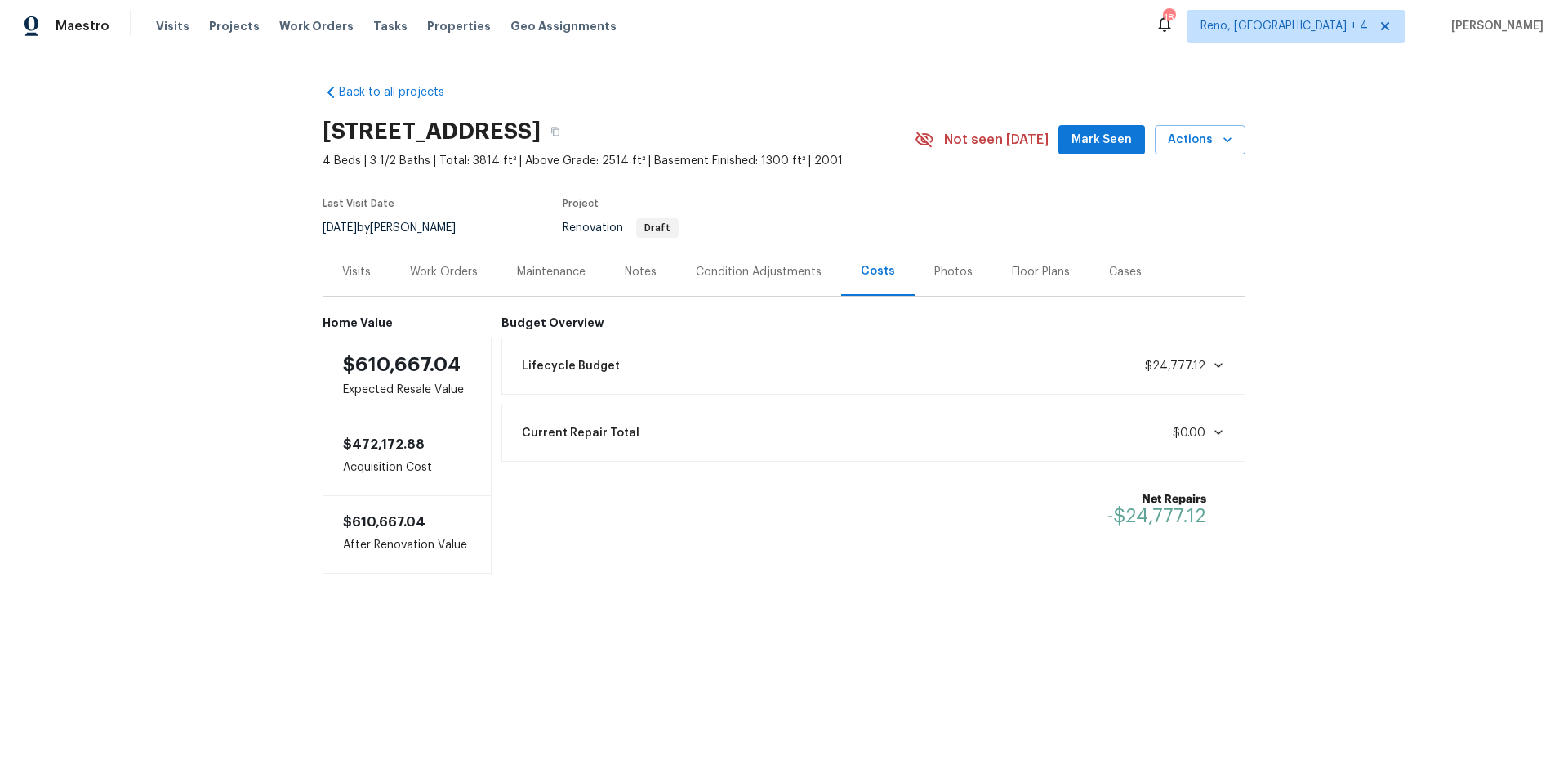
click at [665, 274] on div "Notes" at bounding box center [640, 272] width 71 height 49
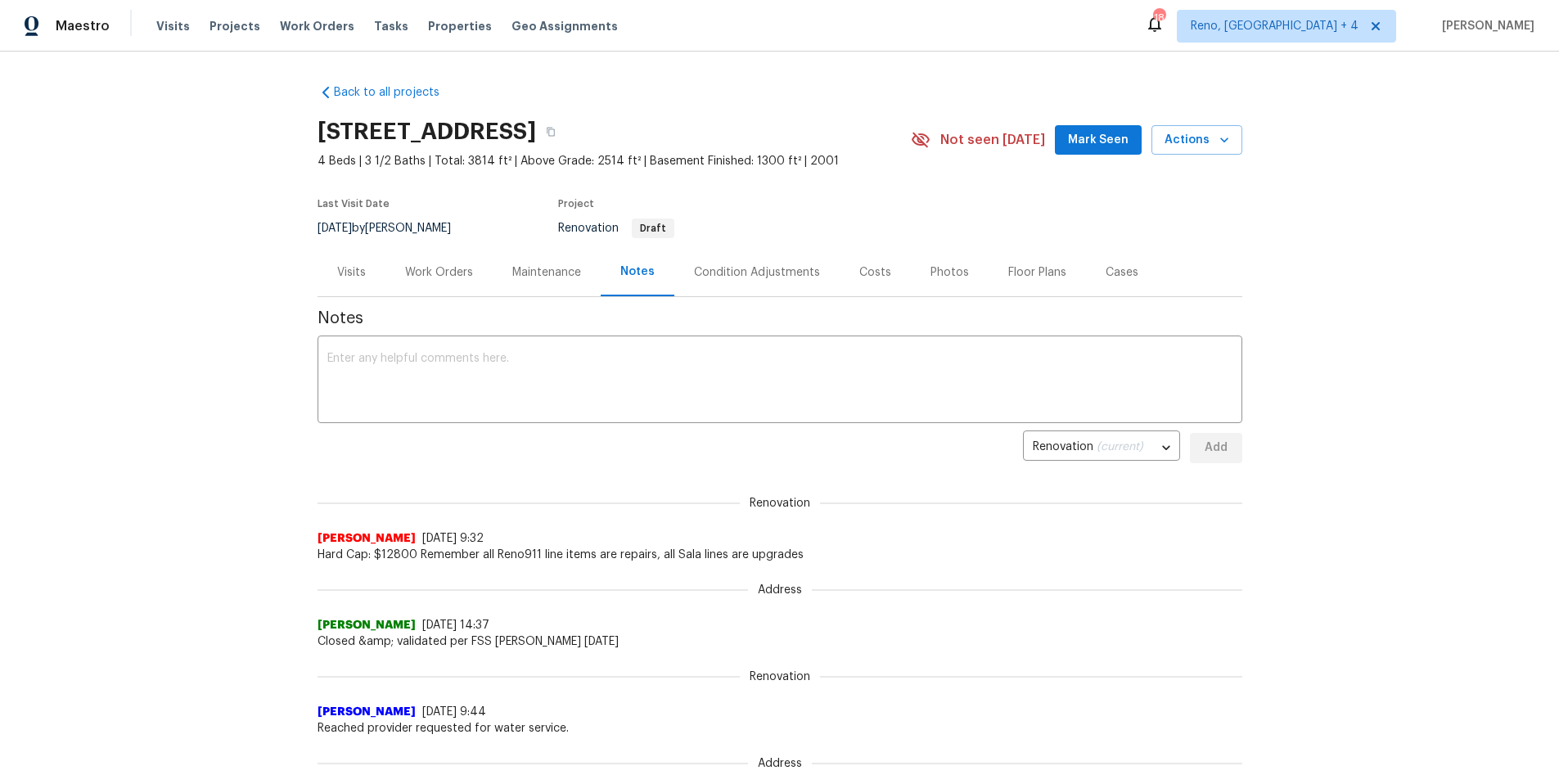
click at [736, 271] on div "Condition Adjustments" at bounding box center [757, 272] width 126 height 16
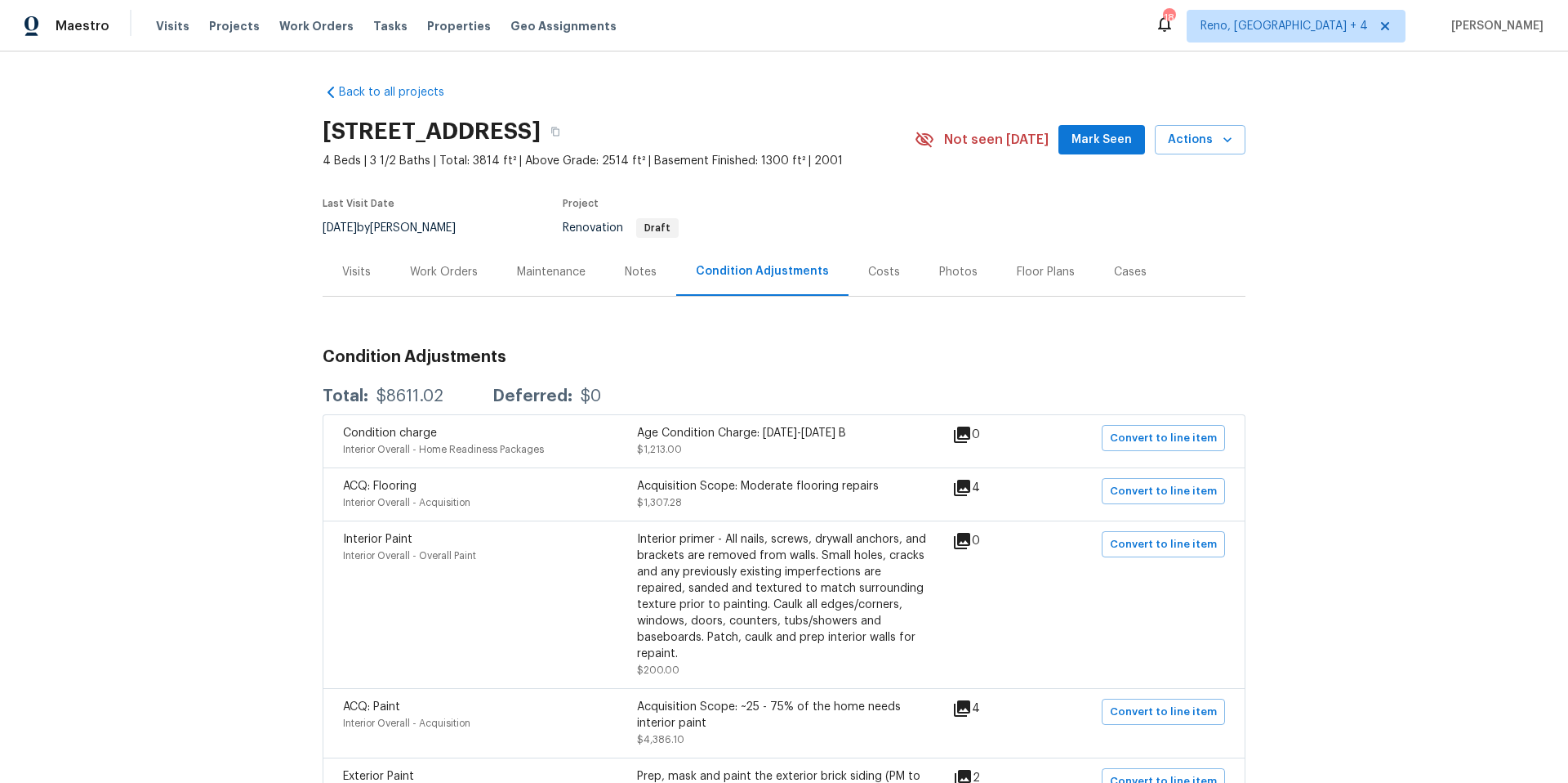
drag, startPoint x: 352, startPoint y: 277, endPoint x: 367, endPoint y: 283, distance: 16.2
click at [352, 277] on div "Visits" at bounding box center [356, 271] width 29 height 16
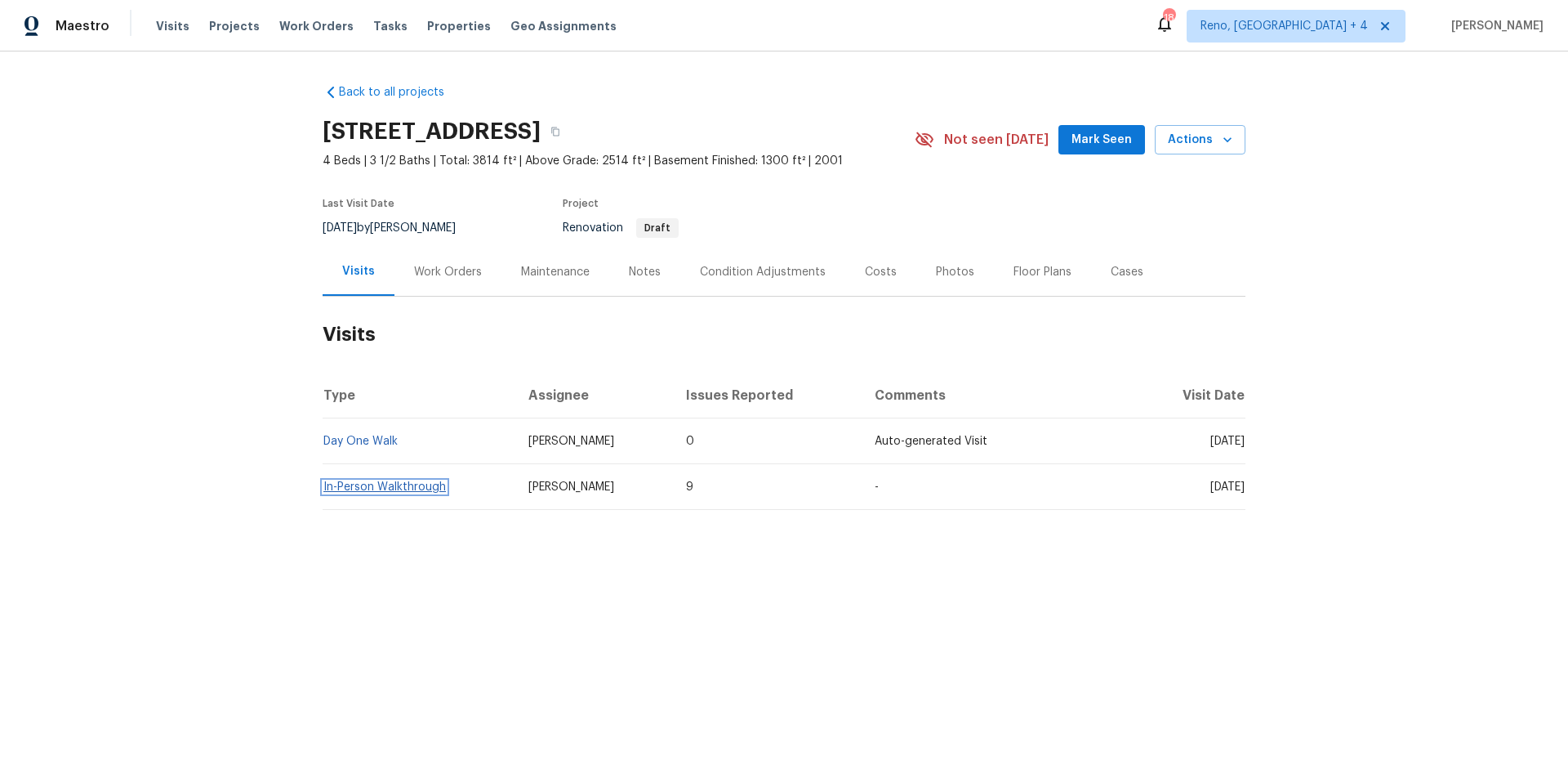
click at [373, 483] on link "In-Person Walkthrough" at bounding box center [384, 486] width 122 height 11
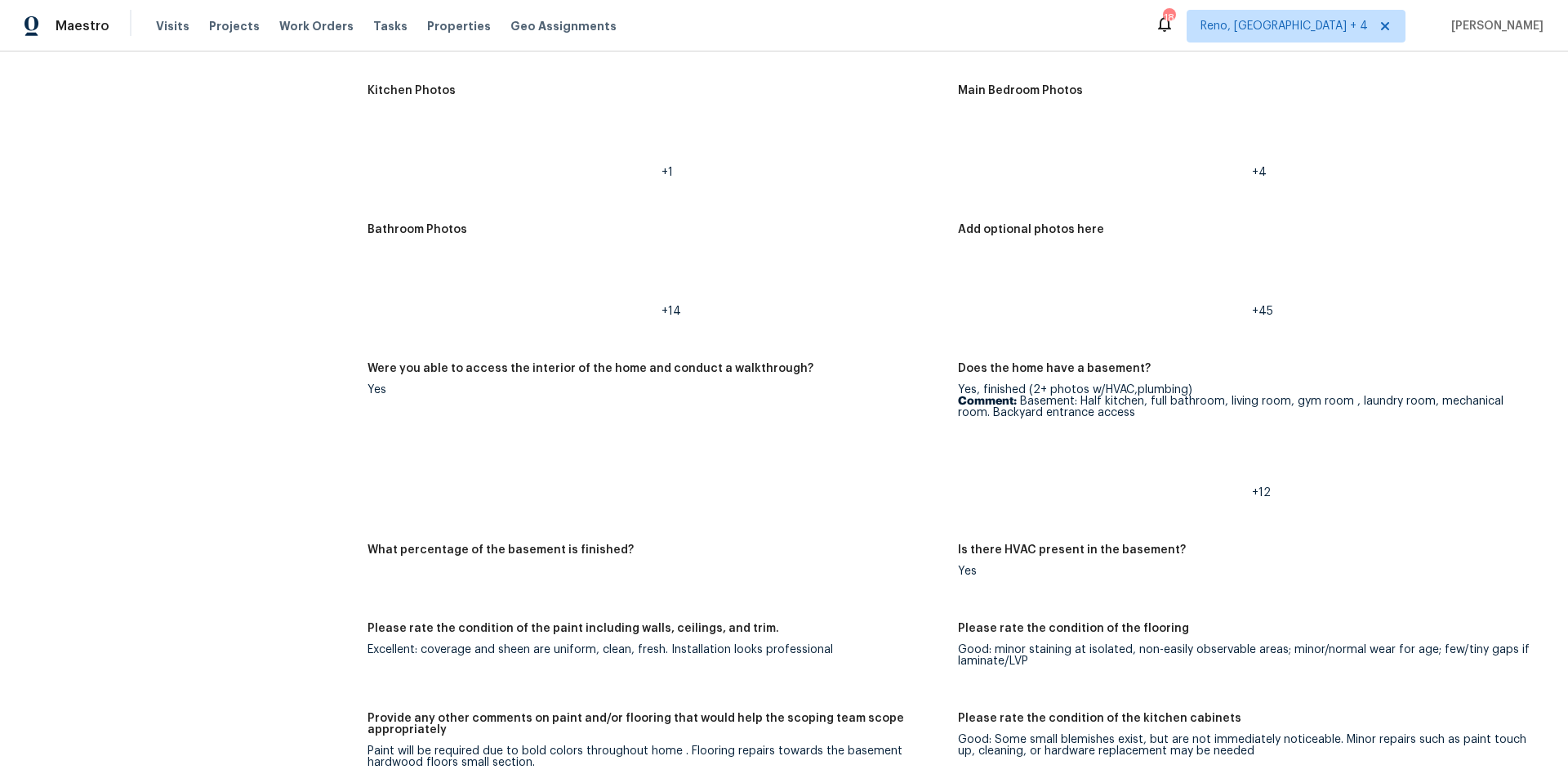
scroll to position [2008, 0]
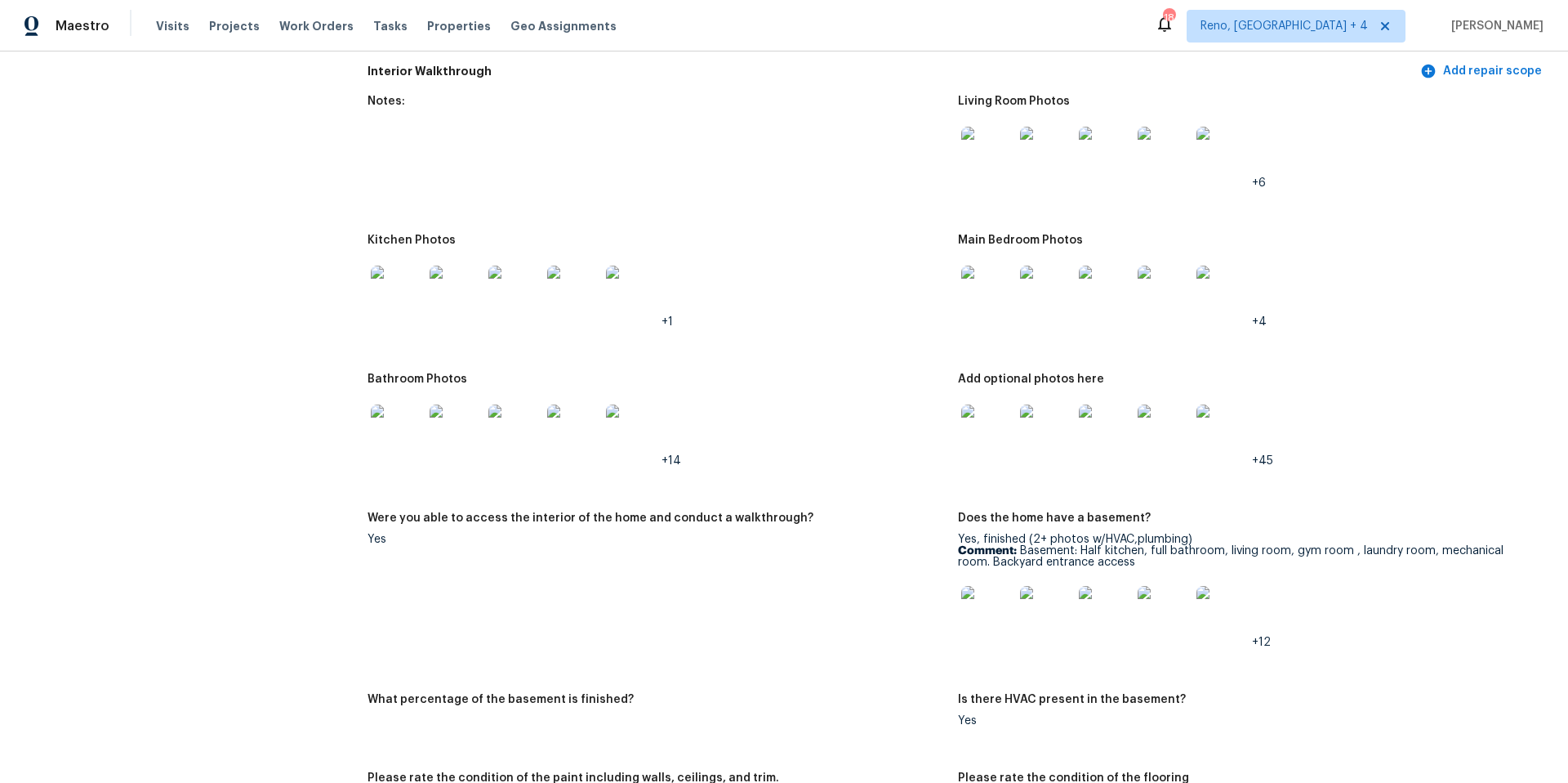
click at [399, 416] on img at bounding box center [397, 430] width 52 height 52
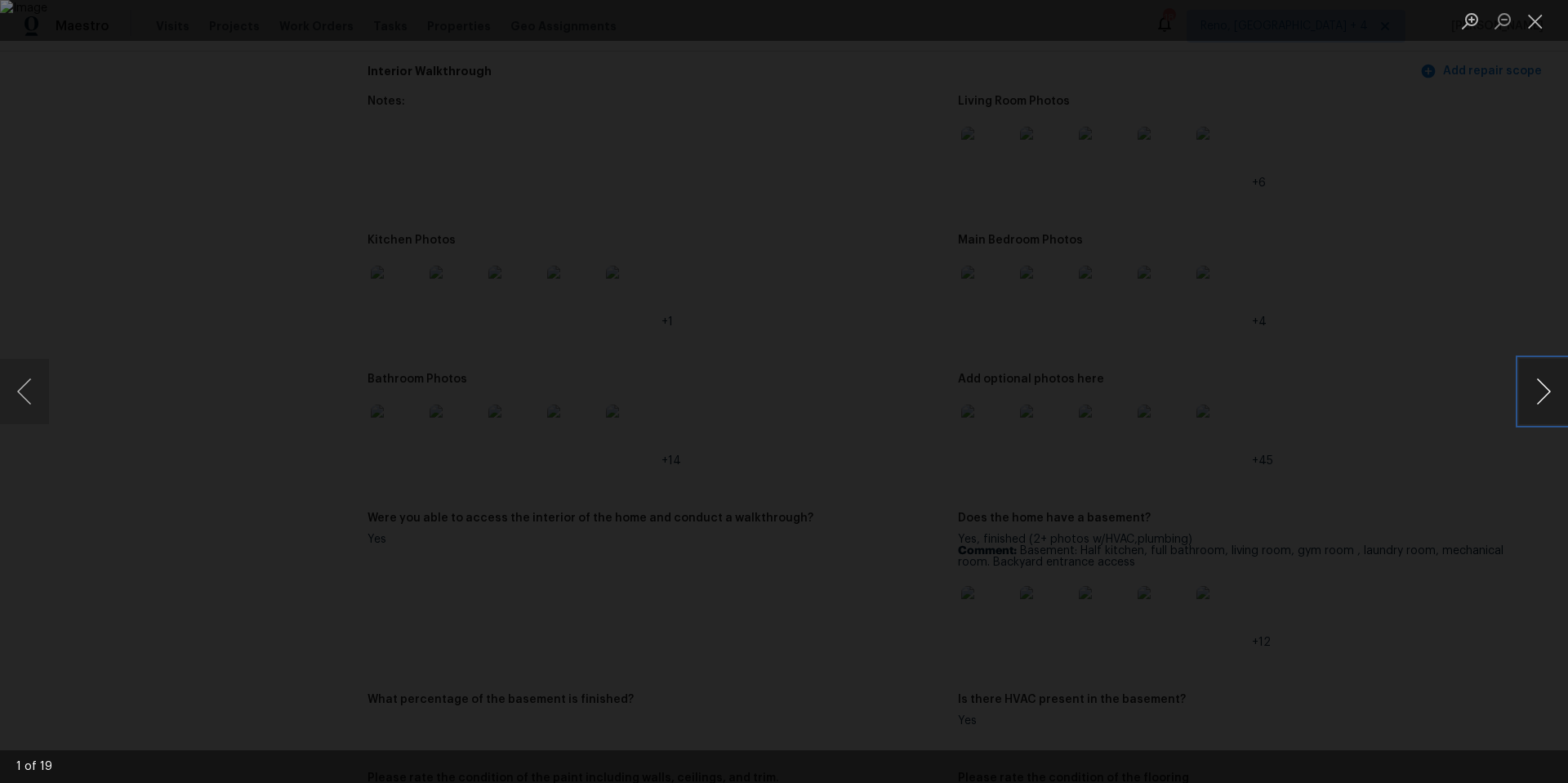
click at [1544, 389] on button "Next image" at bounding box center [1544, 391] width 49 height 65
click at [1547, 385] on button "Next image" at bounding box center [1544, 391] width 49 height 65
click at [15, 392] on button "Previous image" at bounding box center [24, 391] width 49 height 65
click at [1540, 396] on button "Next image" at bounding box center [1544, 391] width 49 height 65
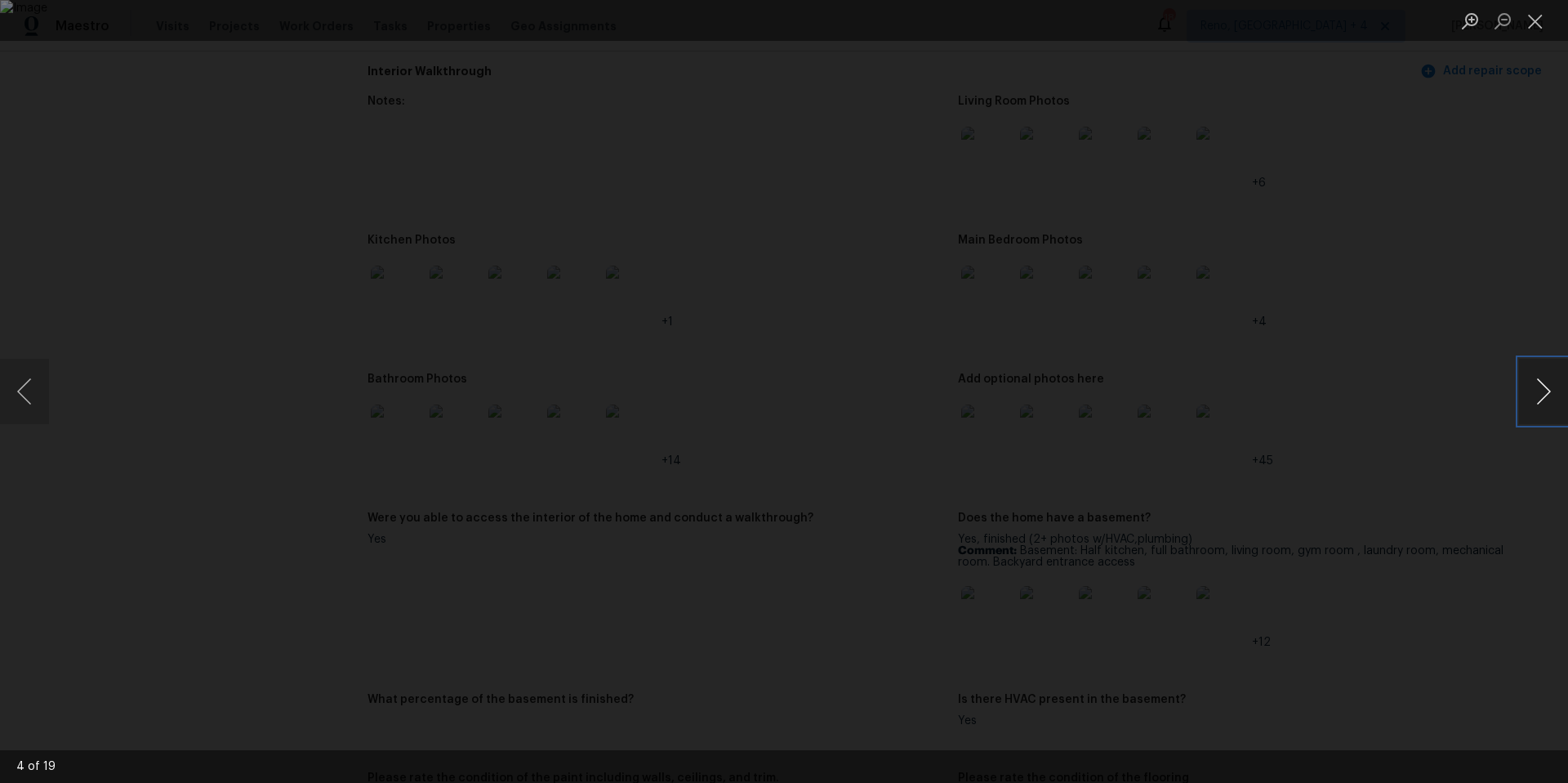
click at [1540, 396] on button "Next image" at bounding box center [1544, 391] width 49 height 65
click at [1546, 391] on button "Next image" at bounding box center [1544, 391] width 49 height 65
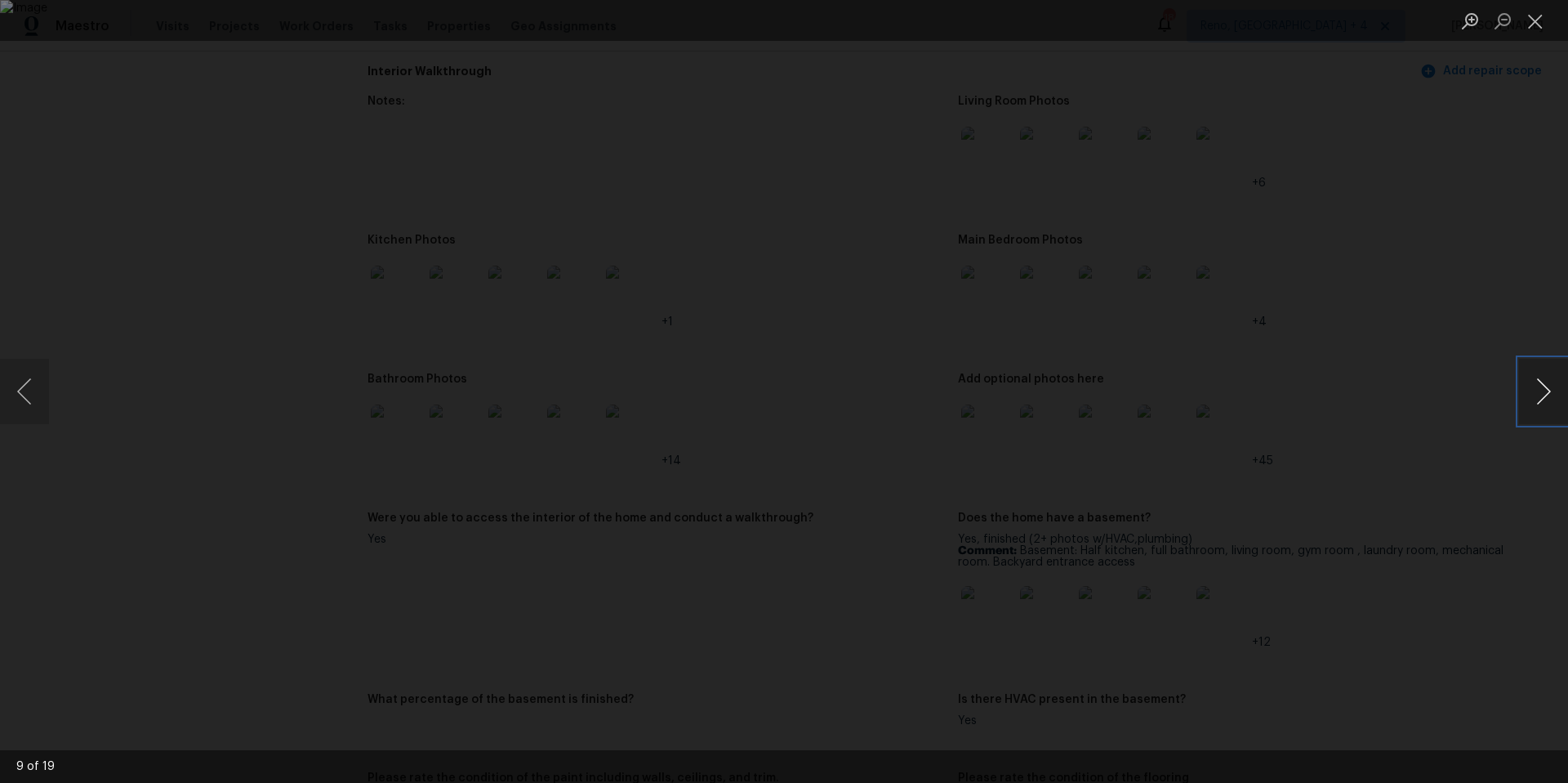
click at [1546, 391] on button "Next image" at bounding box center [1544, 391] width 49 height 65
click at [8, 393] on button "Previous image" at bounding box center [24, 391] width 49 height 65
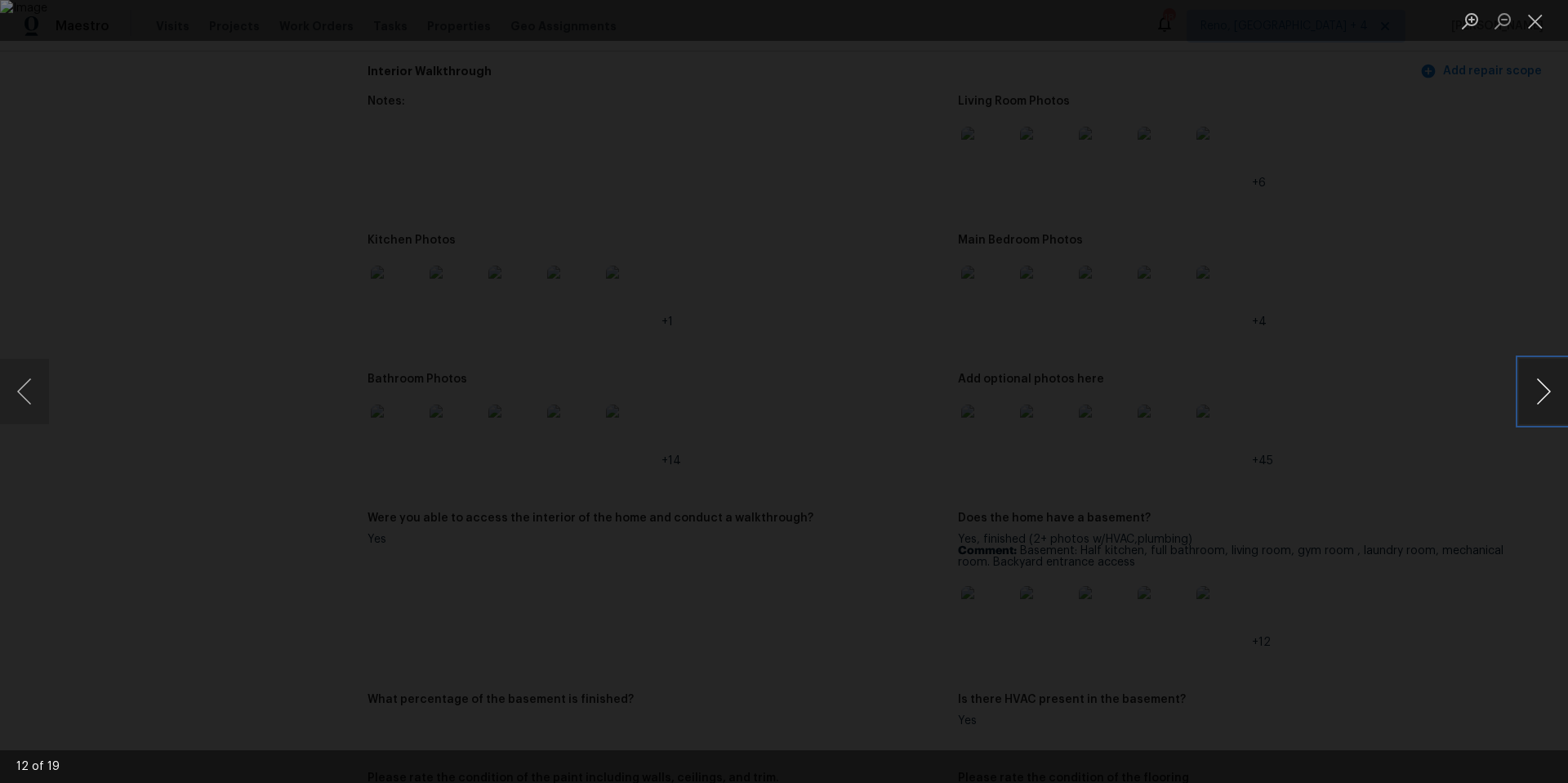
click at [1542, 399] on button "Next image" at bounding box center [1544, 391] width 49 height 65
click at [1540, 398] on button "Next image" at bounding box center [1544, 391] width 49 height 65
